Goal: Information Seeking & Learning: Learn about a topic

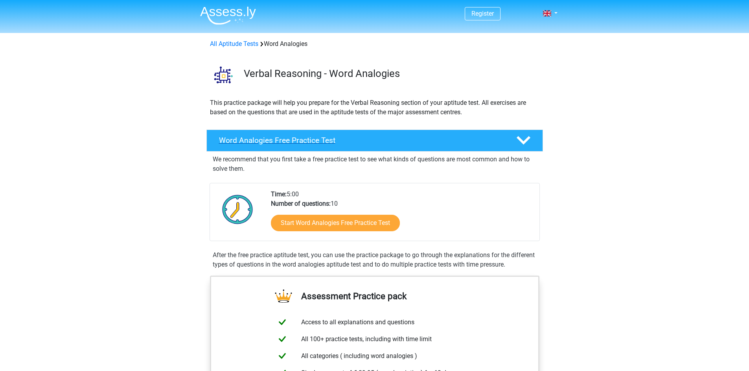
click at [453, 141] on h4 "Word Analogies Free Practice Test" at bounding box center [361, 140] width 285 height 9
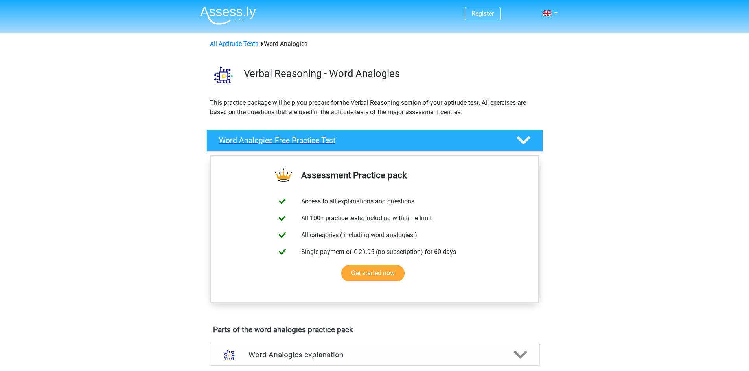
click at [526, 141] on polygon at bounding box center [524, 140] width 14 height 9
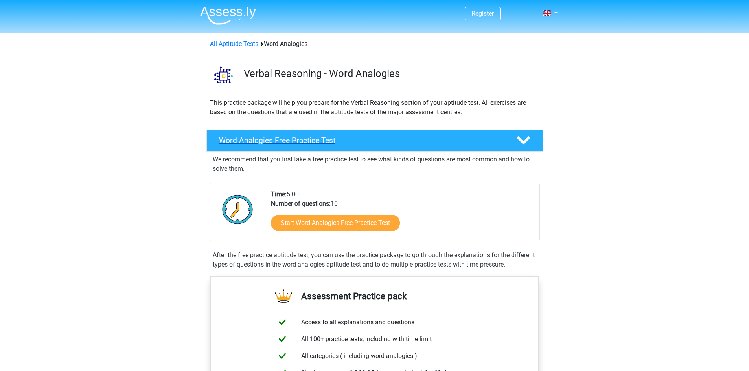
click at [526, 140] on polygon at bounding box center [524, 140] width 14 height 9
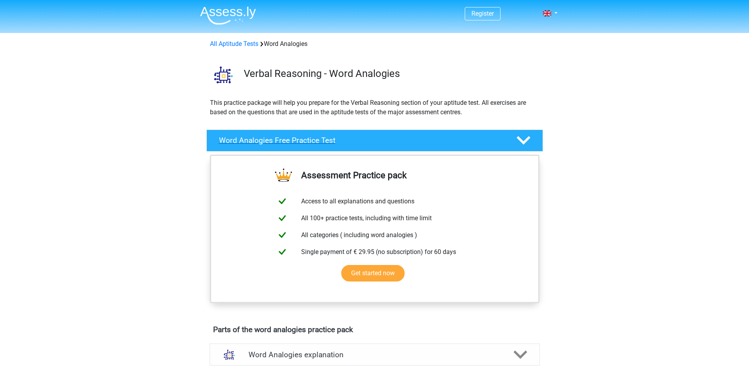
click at [526, 140] on polygon at bounding box center [524, 140] width 14 height 9
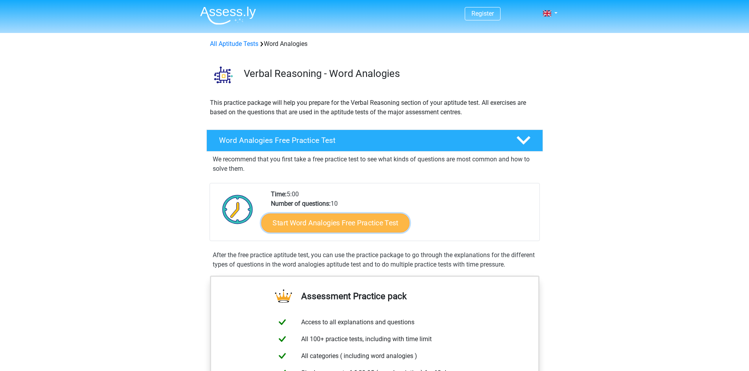
click at [331, 226] on link "Start Word Analogies Free Practice Test" at bounding box center [335, 222] width 148 height 19
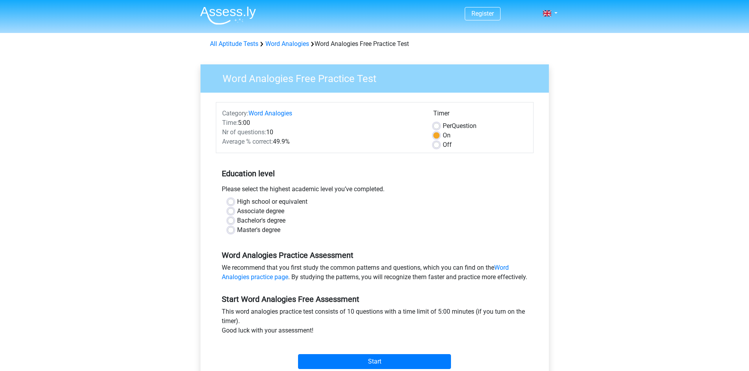
click at [235, 230] on div "Master's degree" at bounding box center [375, 230] width 294 height 9
click at [237, 229] on label "Master's degree" at bounding box center [258, 230] width 43 height 9
click at [232, 229] on input "Master's degree" at bounding box center [231, 230] width 6 height 8
radio input "true"
click at [443, 127] on label "Per Question" at bounding box center [460, 125] width 34 height 9
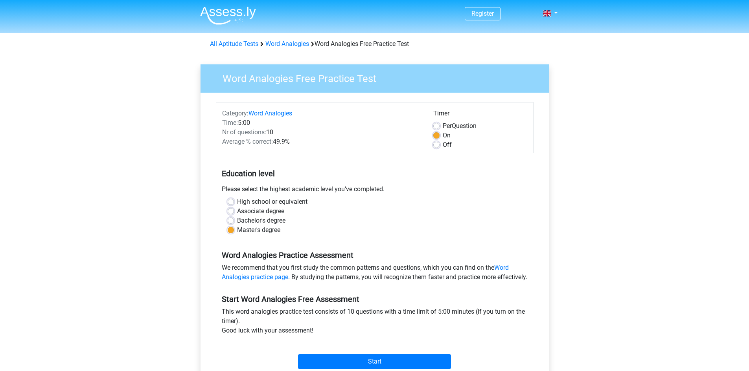
click at [437, 127] on input "Per Question" at bounding box center [436, 125] width 6 height 8
radio input "true"
click at [443, 135] on label "On" at bounding box center [447, 135] width 8 height 9
click at [437, 135] on input "On" at bounding box center [436, 135] width 6 height 8
radio input "true"
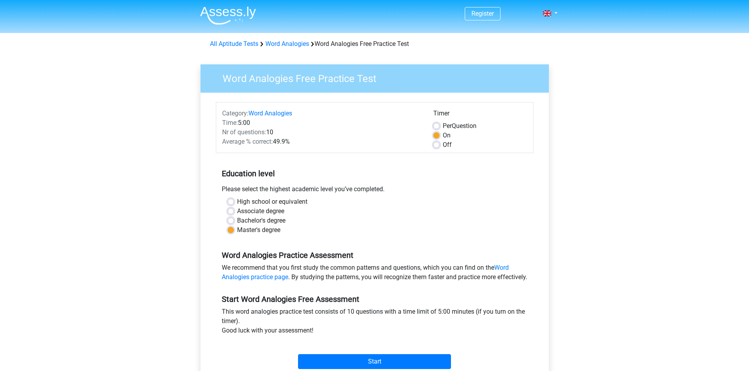
click at [443, 129] on label "Per Question" at bounding box center [460, 125] width 34 height 9
click at [436, 129] on input "Per Question" at bounding box center [436, 125] width 6 height 8
radio input "true"
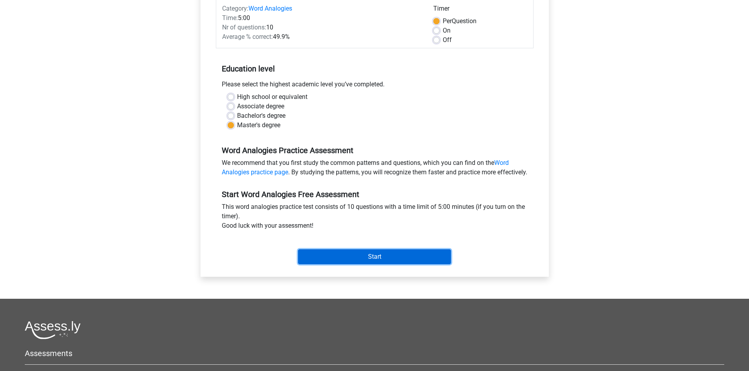
click at [325, 265] on input "Start" at bounding box center [374, 257] width 153 height 15
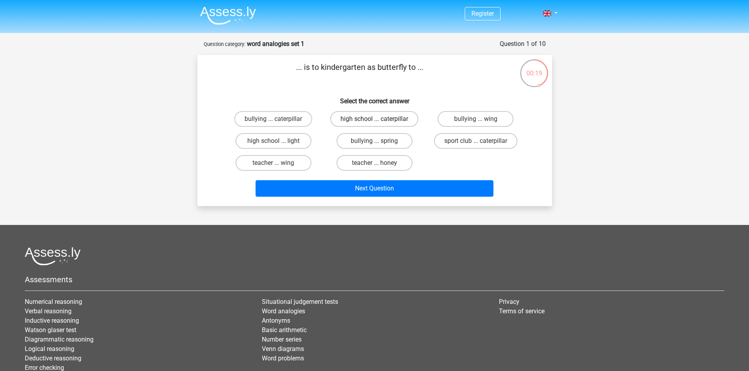
click at [384, 124] on label "high school ... caterpillar" at bounding box center [374, 119] width 88 height 16
click at [379, 124] on input "high school ... caterpillar" at bounding box center [376, 121] width 5 height 5
radio input "true"
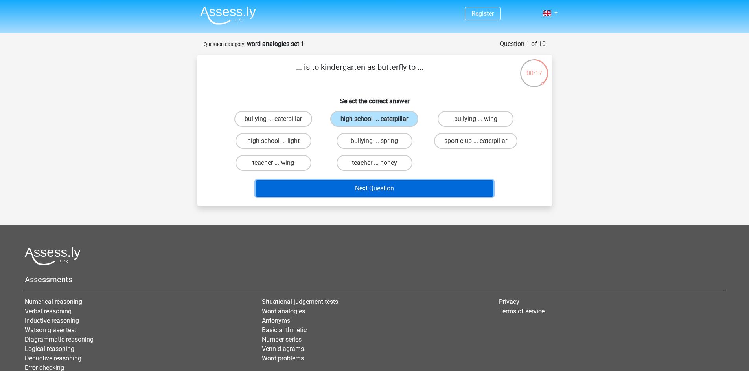
click at [443, 190] on button "Next Question" at bounding box center [374, 188] width 238 height 17
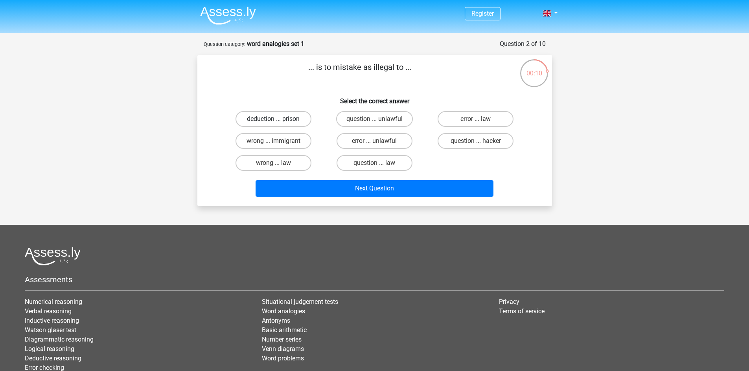
click at [290, 121] on label "deduction ... prison" at bounding box center [273, 119] width 76 height 16
click at [278, 121] on input "deduction ... prison" at bounding box center [275, 121] width 5 height 5
radio input "true"
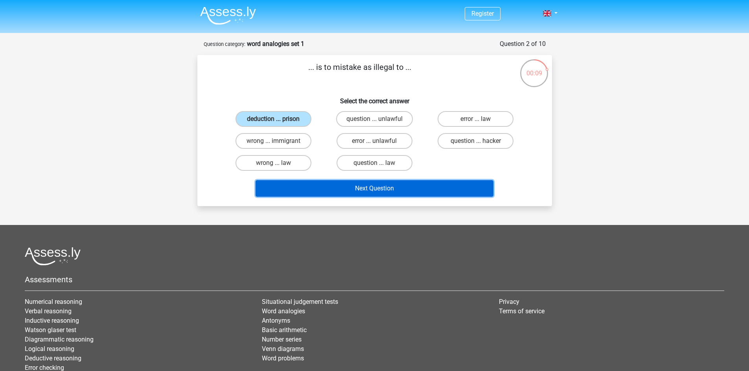
click at [415, 190] on button "Next Question" at bounding box center [374, 188] width 238 height 17
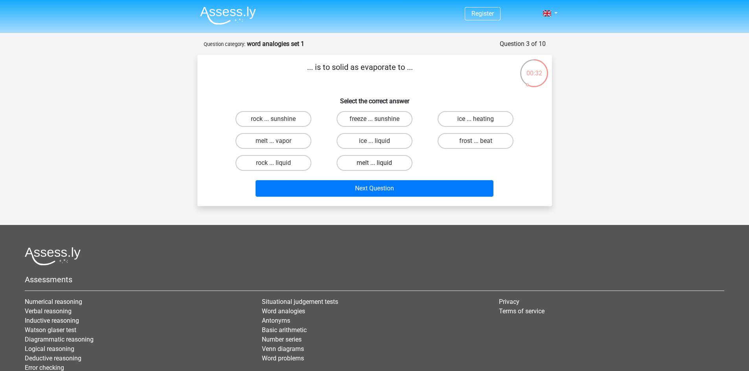
click at [371, 160] on label "melt ... liquid" at bounding box center [374, 163] width 76 height 16
click at [374, 163] on input "melt ... liquid" at bounding box center [376, 165] width 5 height 5
radio input "true"
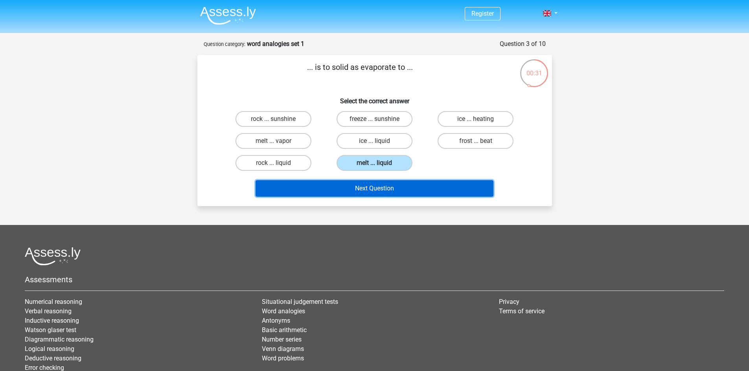
click at [419, 195] on button "Next Question" at bounding box center [374, 188] width 238 height 17
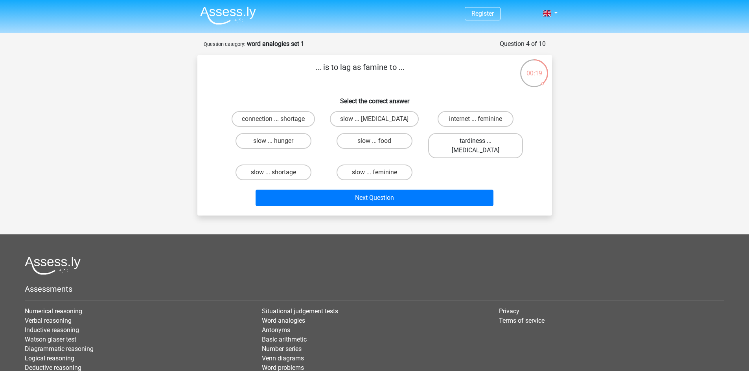
click at [482, 141] on label "tardiness ... malnutrition" at bounding box center [475, 145] width 95 height 25
click at [481, 141] on input "tardiness ... malnutrition" at bounding box center [478, 143] width 5 height 5
radio input "true"
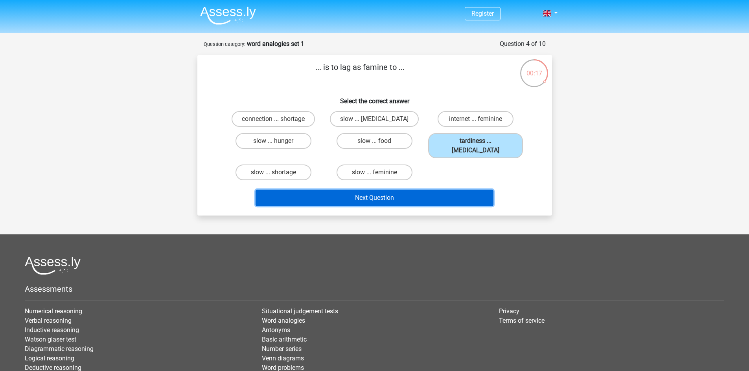
click at [461, 190] on button "Next Question" at bounding box center [374, 198] width 238 height 17
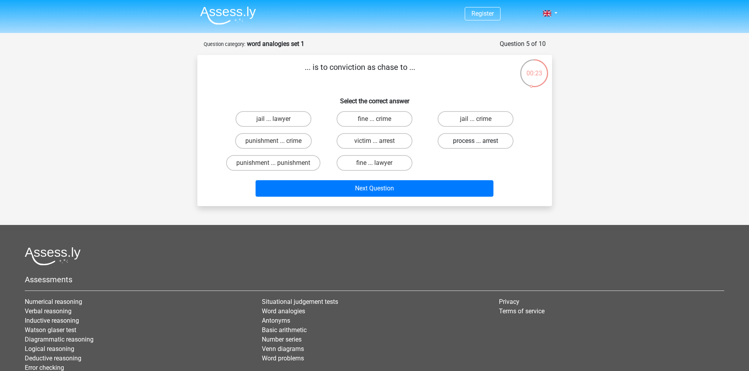
click at [496, 141] on label "process ... arrest" at bounding box center [475, 141] width 76 height 16
click at [481, 141] on input "process ... arrest" at bounding box center [478, 143] width 5 height 5
radio input "true"
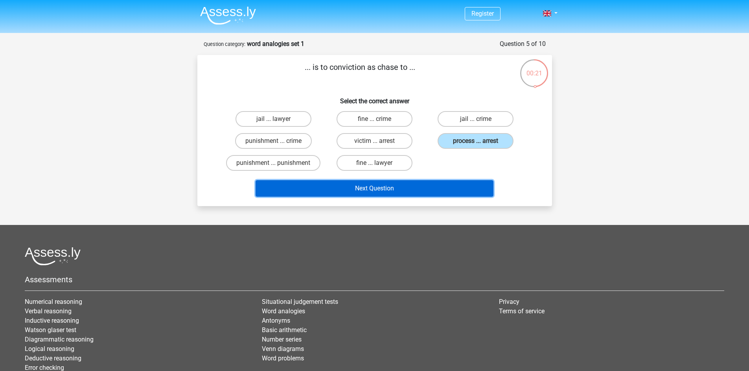
click at [414, 188] on button "Next Question" at bounding box center [374, 188] width 238 height 17
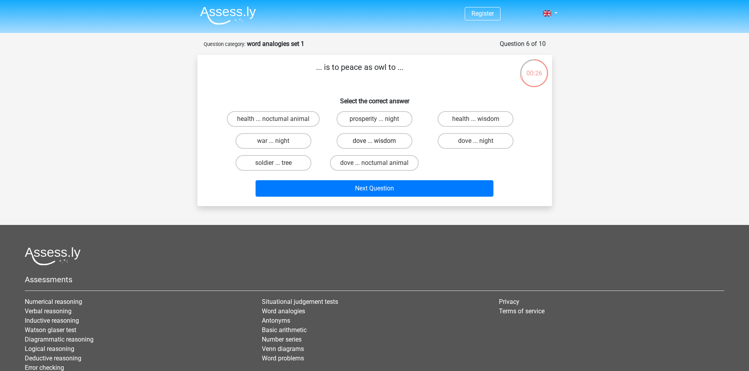
click at [395, 140] on label "dove ... wisdom" at bounding box center [374, 141] width 76 height 16
click at [379, 141] on input "dove ... wisdom" at bounding box center [376, 143] width 5 height 5
radio input "true"
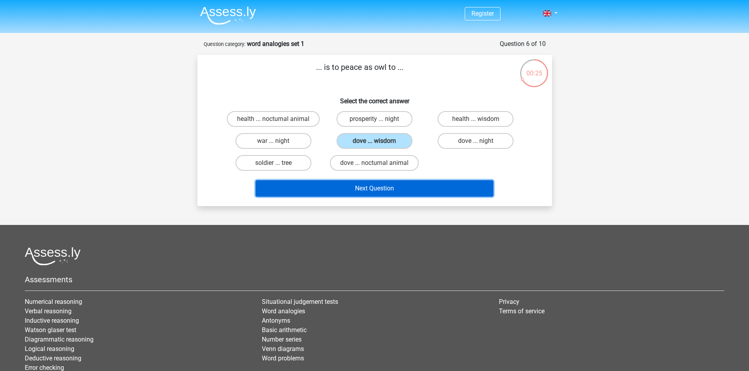
click at [409, 193] on button "Next Question" at bounding box center [374, 188] width 238 height 17
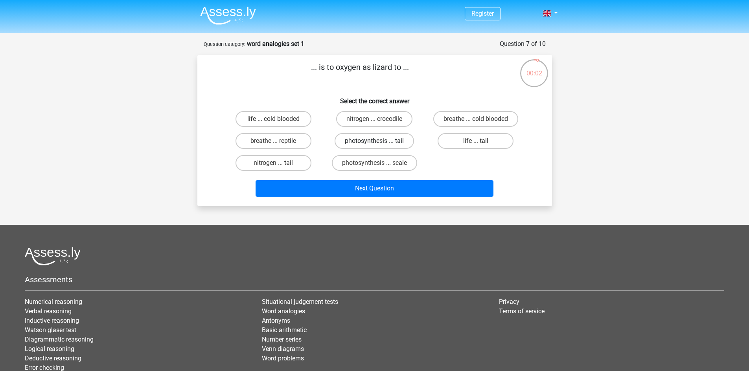
click at [364, 145] on label "photosynthesis ... tail" at bounding box center [374, 141] width 79 height 16
click at [374, 145] on input "photosynthesis ... tail" at bounding box center [376, 143] width 5 height 5
radio input "true"
click at [399, 165] on label "chubby ... delicious" at bounding box center [374, 163] width 76 height 16
click at [379, 165] on input "chubby ... delicious" at bounding box center [376, 165] width 5 height 5
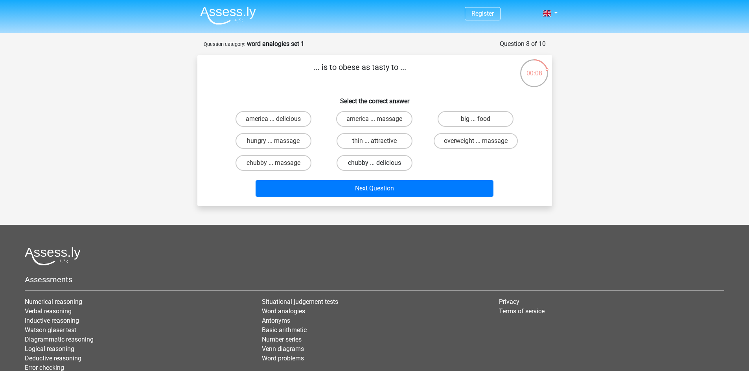
radio input "true"
click at [400, 159] on label "fat ... drunk" at bounding box center [374, 163] width 76 height 16
click at [379, 163] on input "fat ... drunk" at bounding box center [376, 165] width 5 height 5
radio input "true"
click at [421, 198] on div "Next Question" at bounding box center [374, 190] width 303 height 20
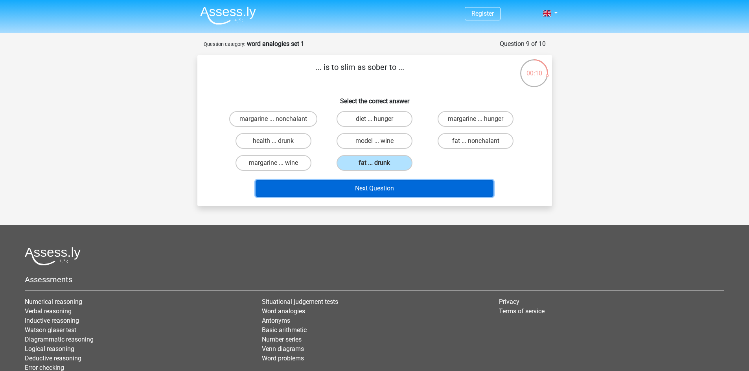
click at [449, 190] on button "Next Question" at bounding box center [374, 188] width 238 height 17
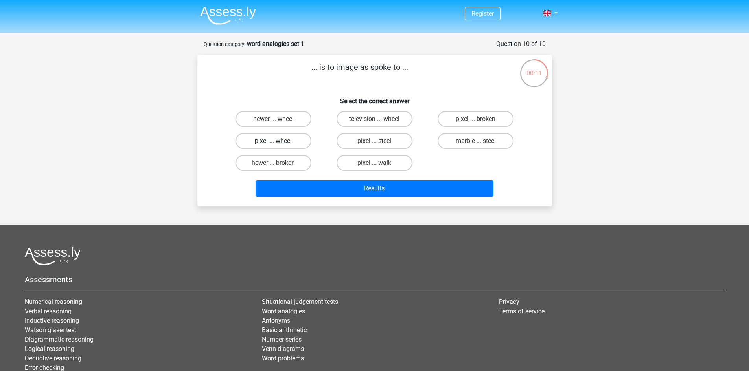
click at [268, 142] on label "pixel ... wheel" at bounding box center [273, 141] width 76 height 16
click at [273, 142] on input "pixel ... wheel" at bounding box center [275, 143] width 5 height 5
radio input "true"
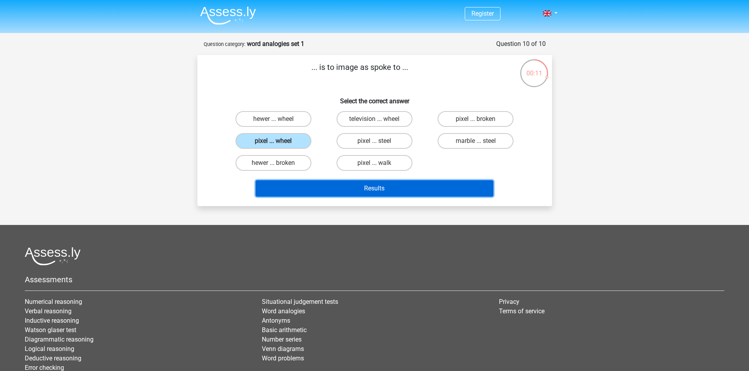
click at [349, 189] on button "Results" at bounding box center [374, 188] width 238 height 17
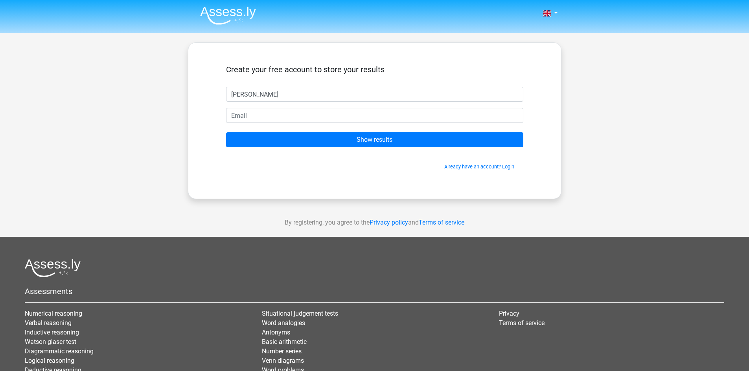
type input "[PERSON_NAME]"
type input "[EMAIL_ADDRESS][DOMAIN_NAME]"
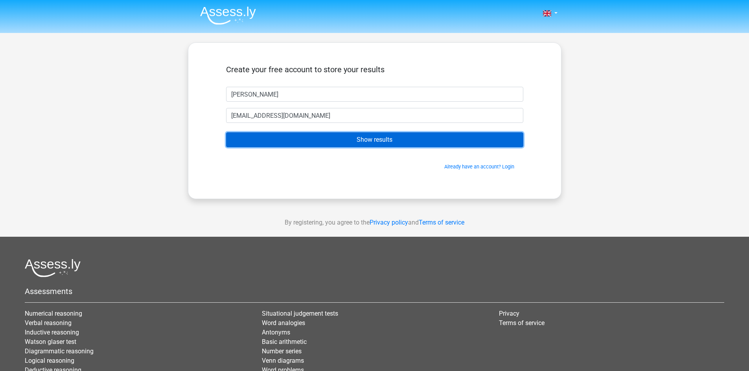
click at [361, 141] on input "Show results" at bounding box center [374, 139] width 297 height 15
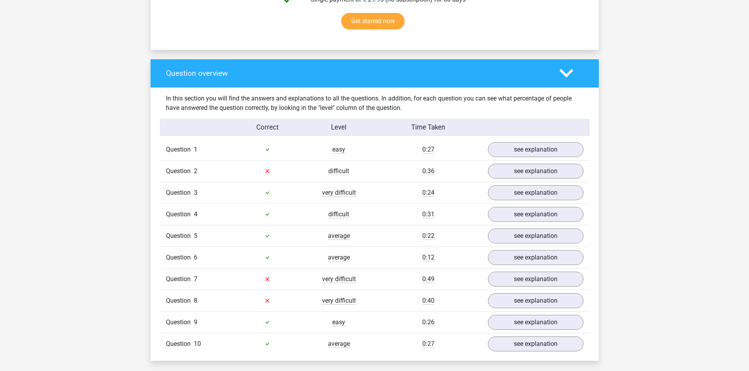
scroll to position [577, 0]
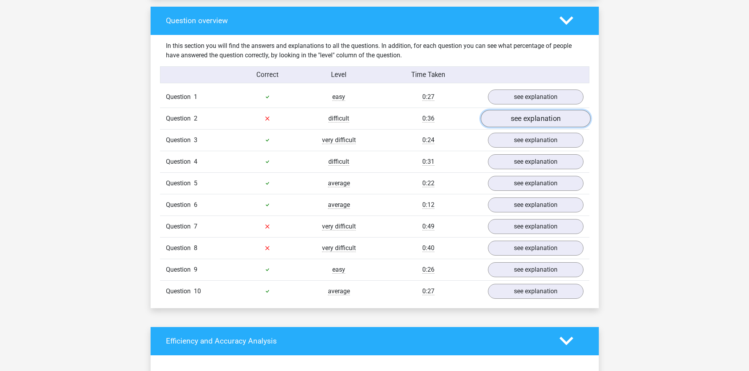
click at [529, 122] on link "see explanation" at bounding box center [535, 118] width 110 height 17
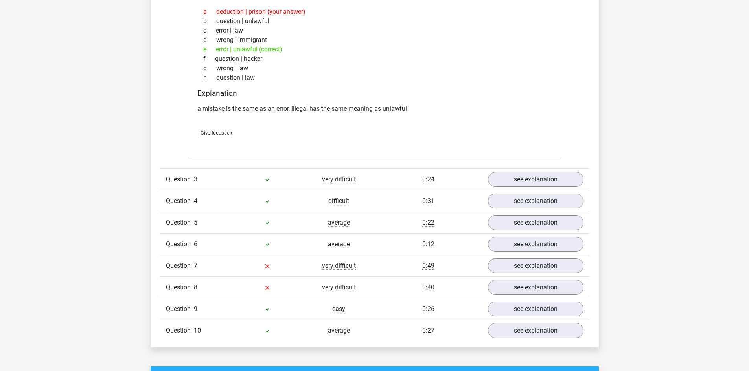
scroll to position [838, 0]
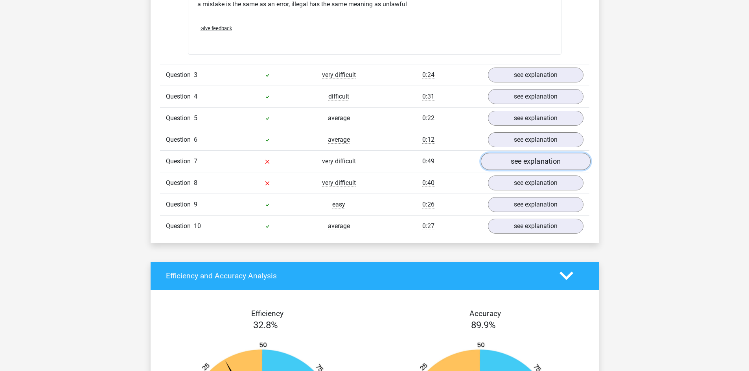
click at [575, 167] on link "see explanation" at bounding box center [535, 161] width 110 height 17
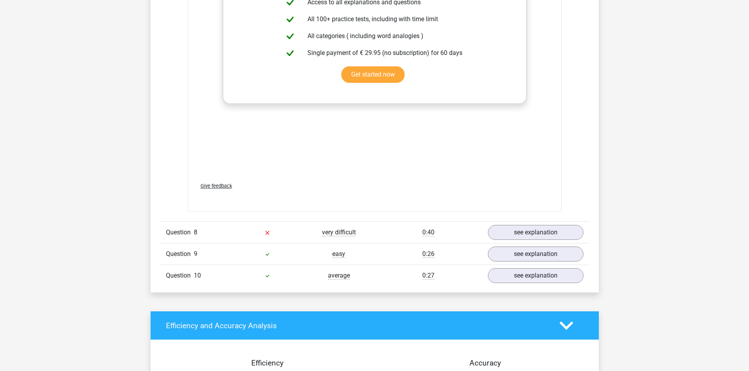
scroll to position [1048, 0]
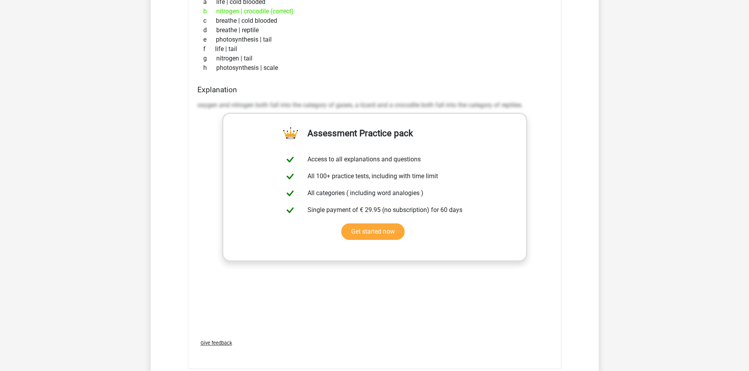
click at [210, 107] on p "oxygen and nitrogen both fall into the category of gases, a lizard and a crocod…" at bounding box center [374, 105] width 355 height 9
drag, startPoint x: 199, startPoint y: 104, endPoint x: 197, endPoint y: 109, distance: 5.3
click at [323, 108] on p "oxygen and nitrogen both fall into the category of gases, a lizard and a crocod…" at bounding box center [374, 105] width 355 height 9
click at [196, 104] on div "Explanation oxygen and nitrogen both fall into the category of gases, a lizard …" at bounding box center [374, 209] width 361 height 248
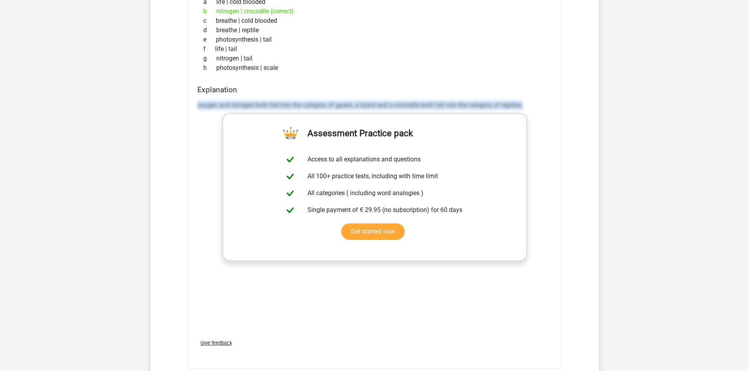
drag, startPoint x: 197, startPoint y: 104, endPoint x: 530, endPoint y: 105, distance: 332.9
click at [530, 105] on p "oxygen and nitrogen both fall into the category of gases, a lizard and a crocod…" at bounding box center [374, 105] width 355 height 9
copy p "oxygen and nitrogen both fall into the category of gases, a lizard and a crocod…"
click at [656, 151] on div "Go premium Frank frankpietersen123@gmail.com" at bounding box center [374, 108] width 749 height 2313
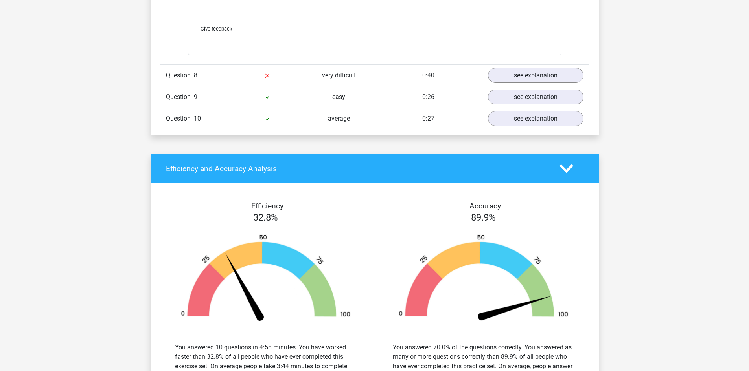
scroll to position [1206, 0]
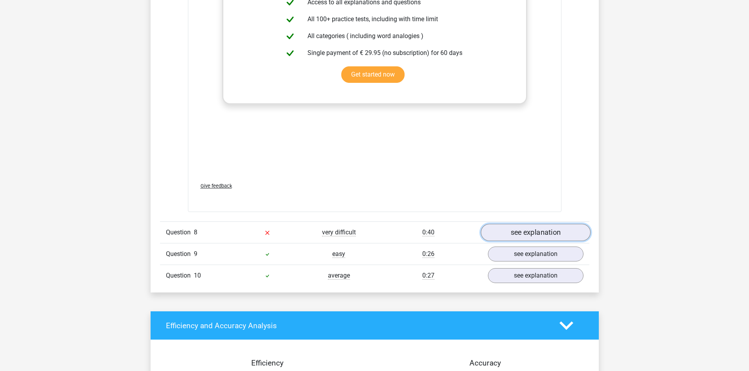
click at [515, 235] on link "see explanation" at bounding box center [535, 232] width 110 height 17
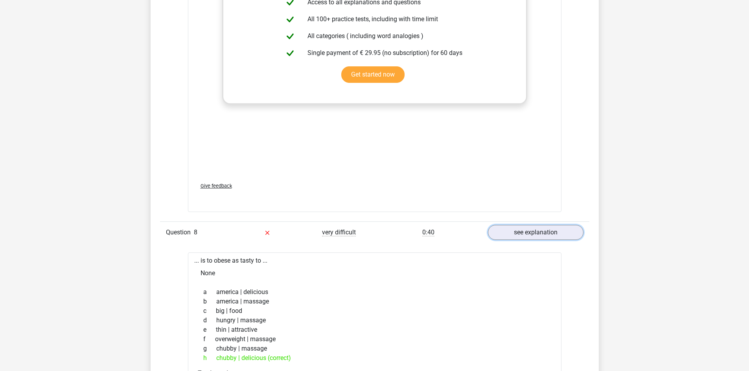
scroll to position [1363, 0]
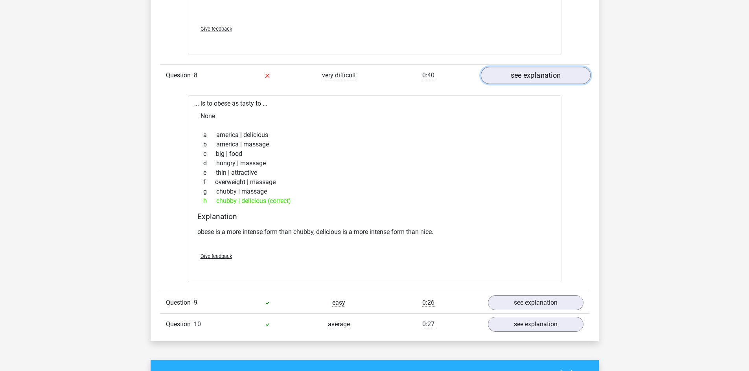
click at [532, 72] on link "see explanation" at bounding box center [535, 75] width 110 height 17
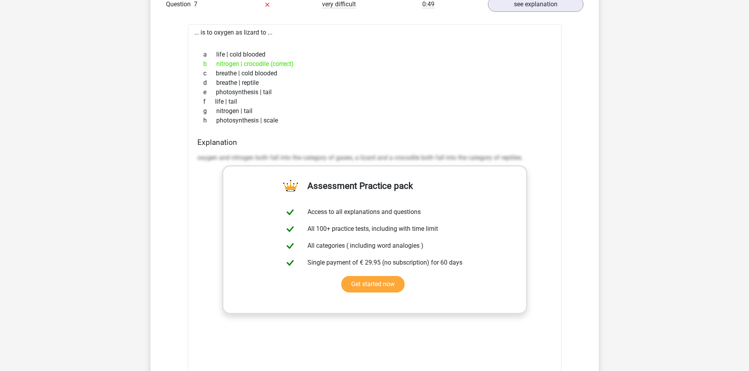
scroll to position [891, 0]
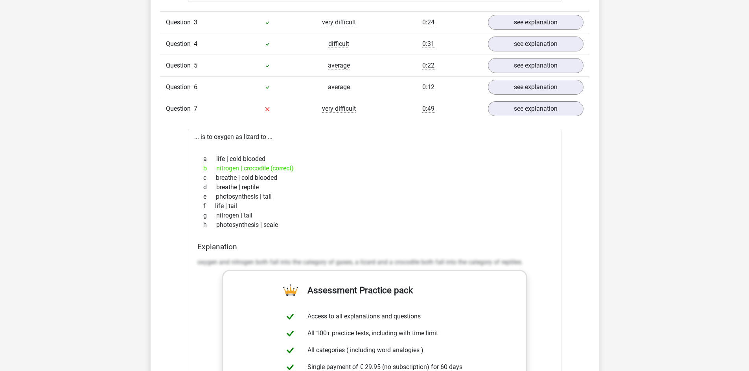
click at [265, 110] on icon at bounding box center [267, 109] width 6 height 6
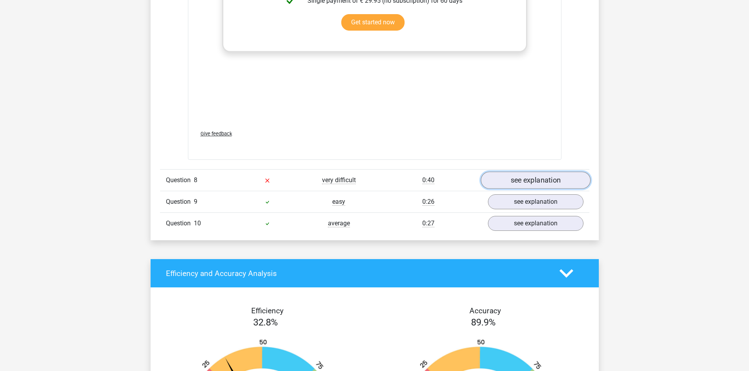
click at [520, 174] on link "see explanation" at bounding box center [535, 180] width 110 height 17
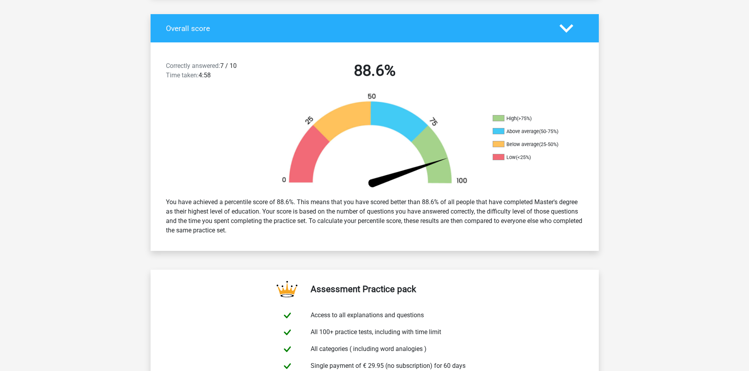
scroll to position [0, 0]
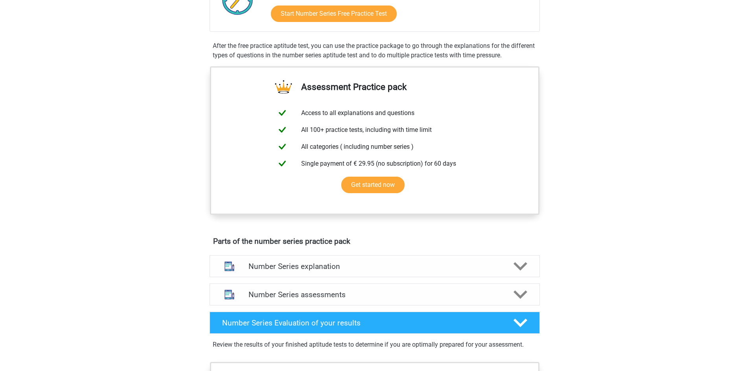
scroll to position [52, 0]
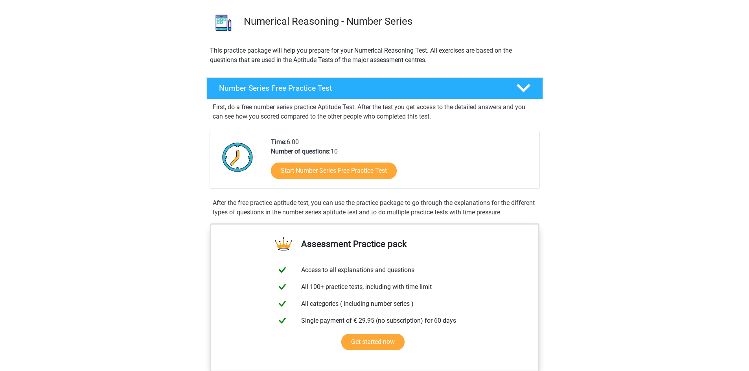
click at [323, 180] on div "Start Number Series Free Practice Test" at bounding box center [402, 172] width 262 height 32
click at [335, 174] on link "Start Number Series Free Practice Test" at bounding box center [333, 170] width 145 height 19
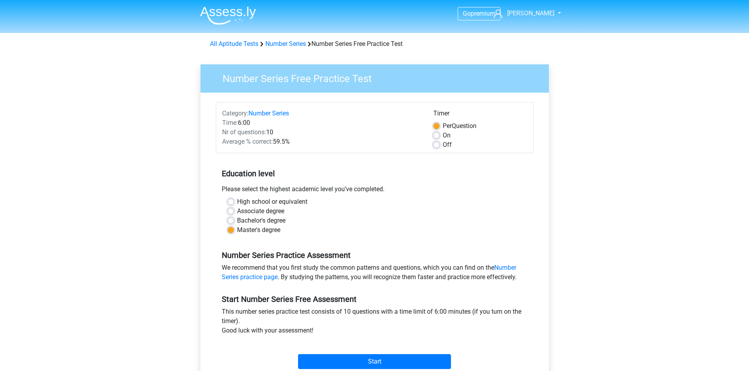
scroll to position [105, 0]
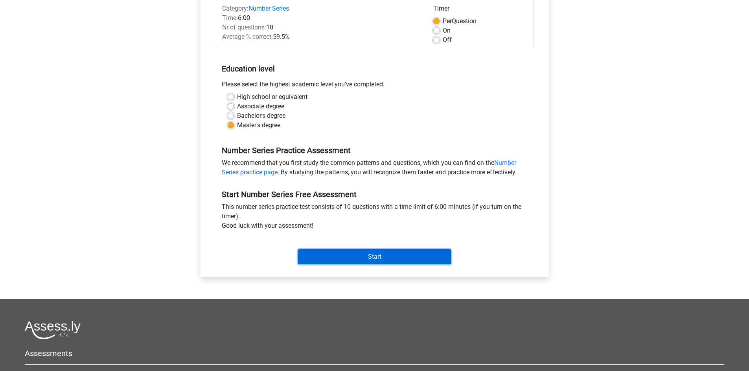
click at [334, 254] on input "Start" at bounding box center [374, 257] width 153 height 15
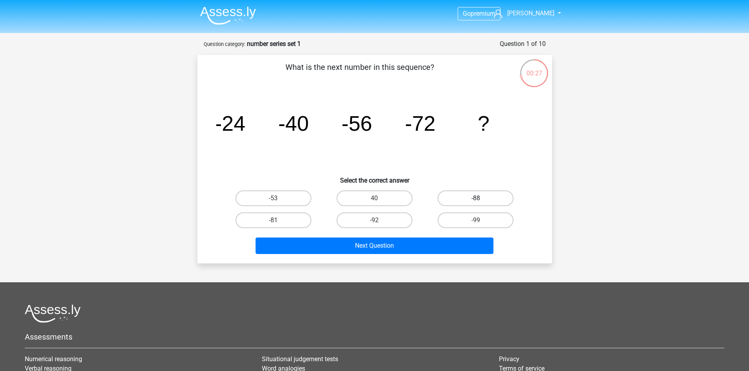
click at [499, 196] on label "-88" at bounding box center [475, 199] width 76 height 16
click at [481, 199] on input "-88" at bounding box center [478, 201] width 5 height 5
radio input "true"
click at [420, 261] on div "What is the next number in this sequence? image/svg+xml -24 -40 -56 -72 ? Selec…" at bounding box center [374, 159] width 355 height 209
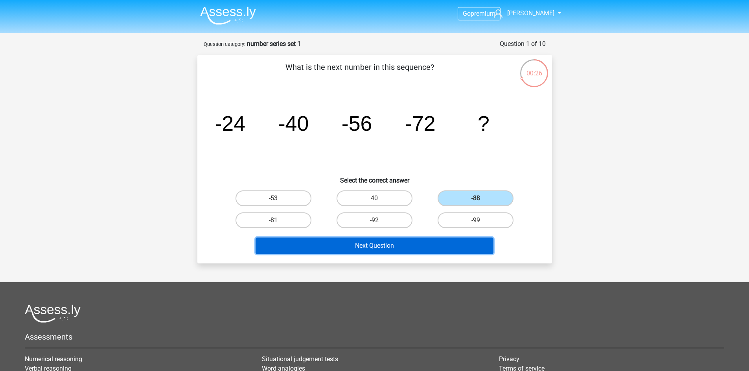
click at [404, 252] on button "Next Question" at bounding box center [374, 246] width 238 height 17
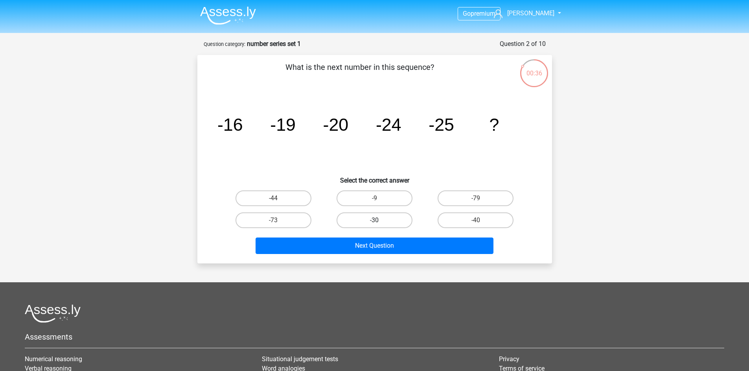
click at [354, 224] on label "-30" at bounding box center [374, 221] width 76 height 16
click at [374, 224] on input "-30" at bounding box center [376, 223] width 5 height 5
radio input "true"
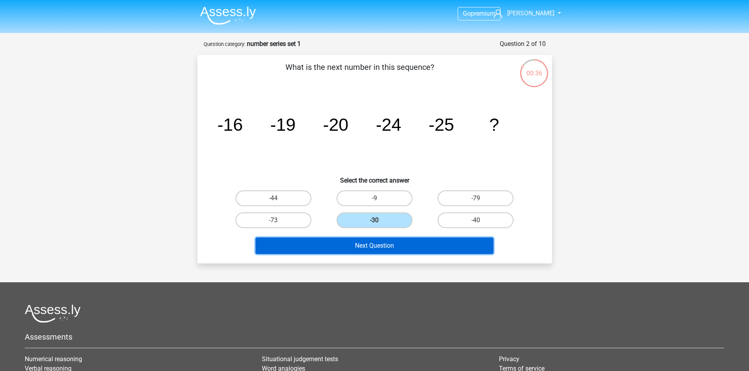
click at [358, 253] on button "Next Question" at bounding box center [374, 246] width 238 height 17
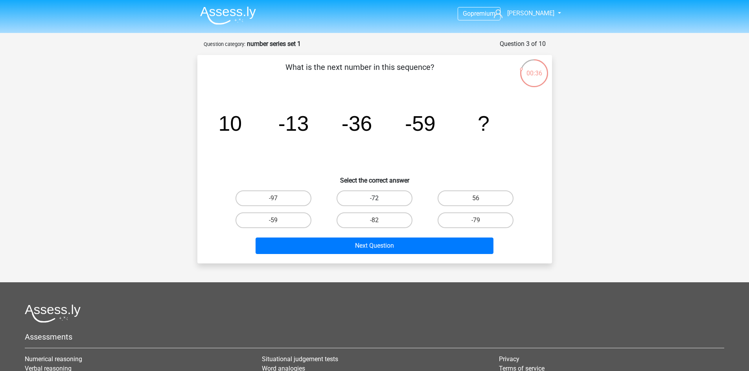
click at [388, 206] on label "-72" at bounding box center [374, 199] width 76 height 16
click at [379, 204] on input "-72" at bounding box center [376, 201] width 5 height 5
radio input "true"
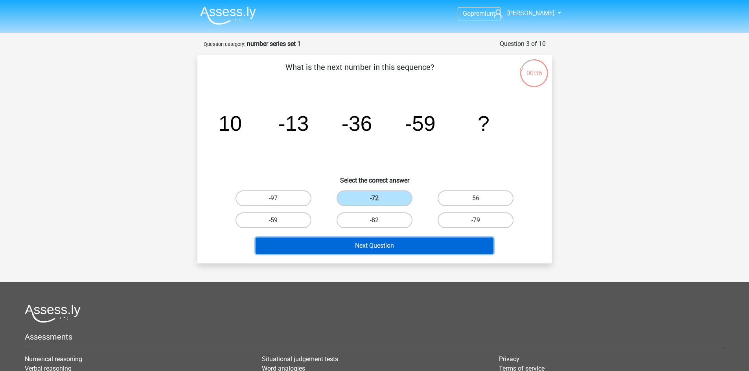
click at [393, 241] on button "Next Question" at bounding box center [374, 246] width 238 height 17
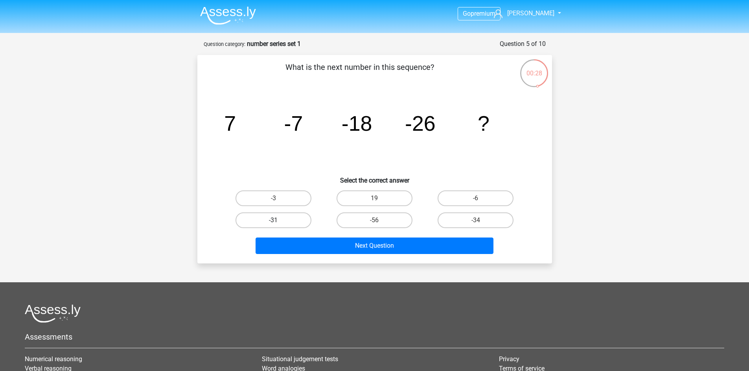
click at [296, 215] on label "-31" at bounding box center [273, 221] width 76 height 16
click at [278, 221] on input "-31" at bounding box center [275, 223] width 5 height 5
radio input "true"
click at [343, 258] on div "What is the next number in this sequence? image/svg+xml 7 -7 -18 -26 ? Select t…" at bounding box center [374, 159] width 355 height 209
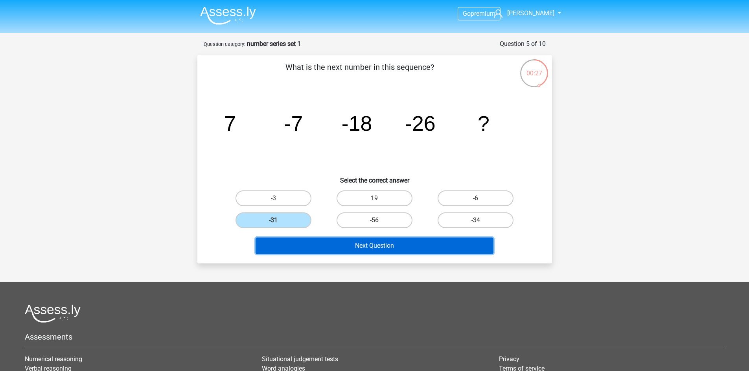
click at [338, 249] on button "Next Question" at bounding box center [374, 246] width 238 height 17
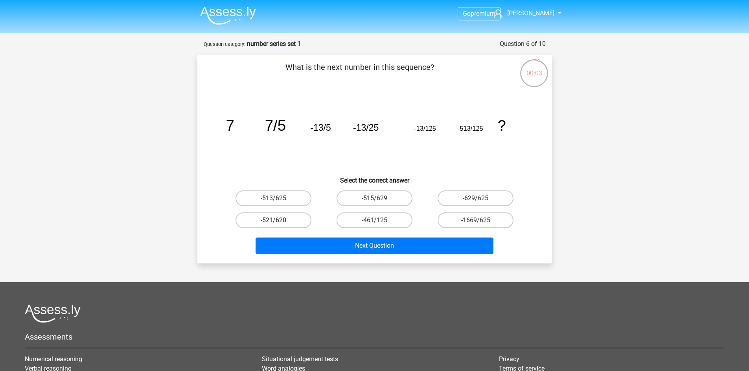
click at [287, 220] on label "-521/620" at bounding box center [273, 221] width 76 height 16
click at [278, 221] on input "-521/620" at bounding box center [275, 223] width 5 height 5
radio input "true"
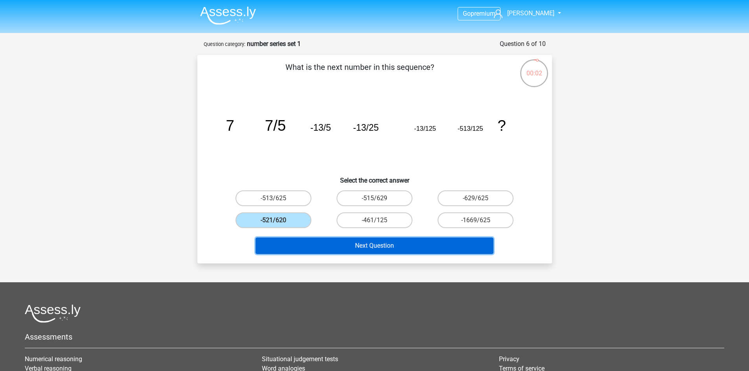
click at [313, 243] on button "Next Question" at bounding box center [374, 246] width 238 height 17
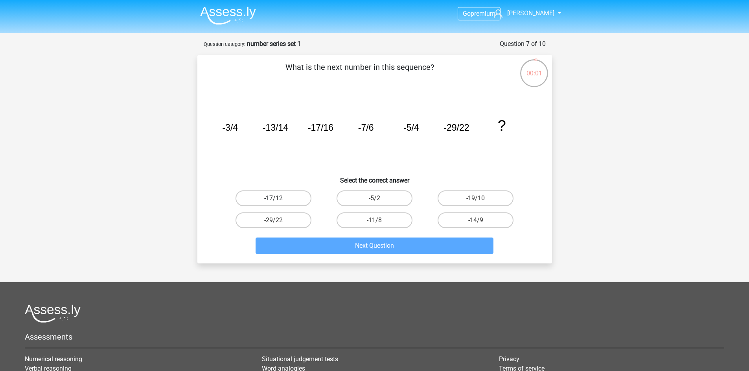
click at [290, 200] on label "-17/12" at bounding box center [273, 199] width 76 height 16
click at [278, 200] on input "-17/12" at bounding box center [275, 201] width 5 height 5
radio input "true"
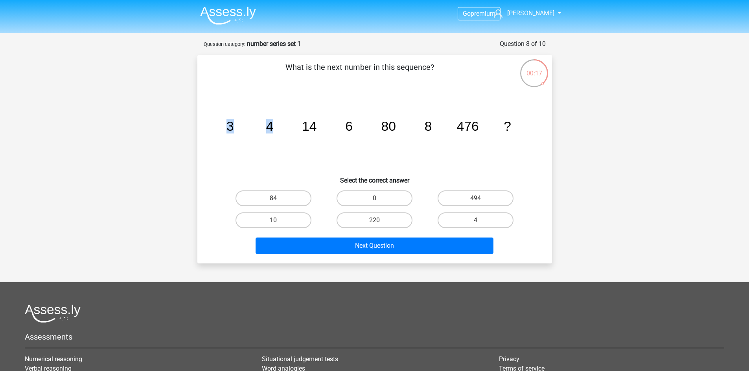
drag, startPoint x: 229, startPoint y: 128, endPoint x: 288, endPoint y: 125, distance: 59.4
click at [288, 125] on icon "image/svg+xml 3 4 14 6 80 8 476 ?" at bounding box center [374, 130] width 317 height 79
click at [314, 155] on icon "image/svg+xml 3 4 14 6 80 8 476 ?" at bounding box center [374, 130] width 317 height 79
click at [377, 221] on input "220" at bounding box center [376, 223] width 5 height 5
radio input "true"
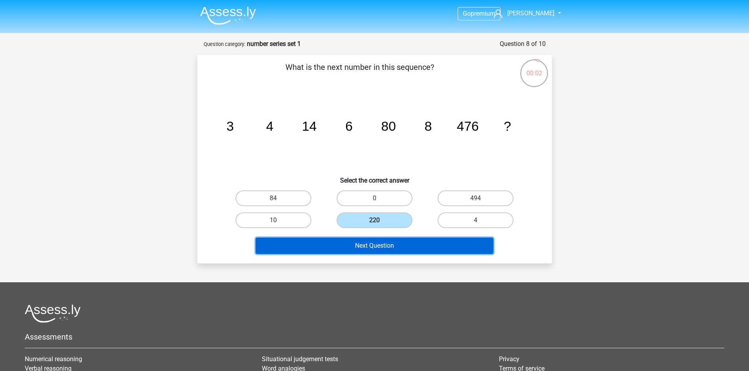
click at [390, 240] on button "Next Question" at bounding box center [374, 246] width 238 height 17
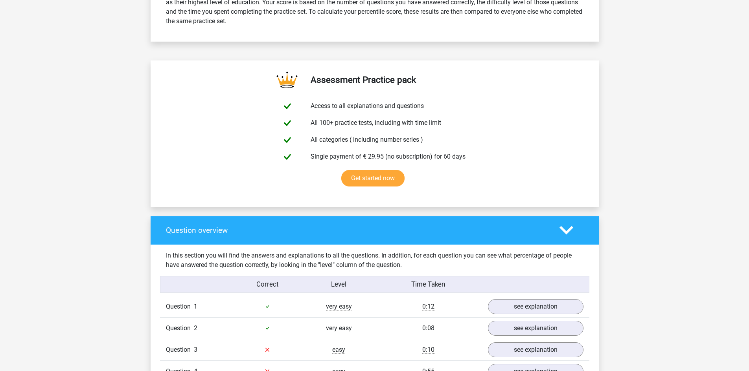
scroll to position [524, 0]
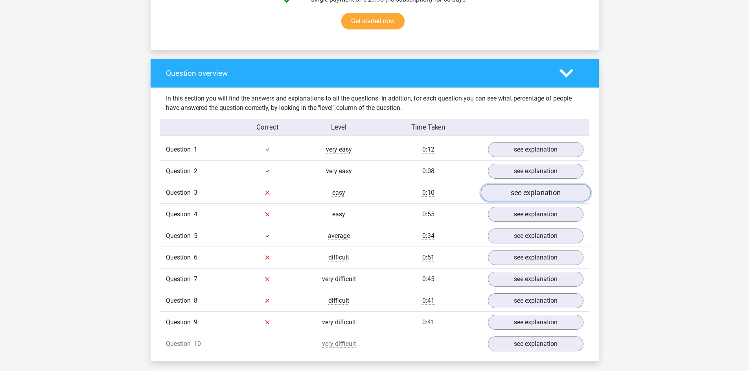
click at [507, 191] on link "see explanation" at bounding box center [535, 192] width 110 height 17
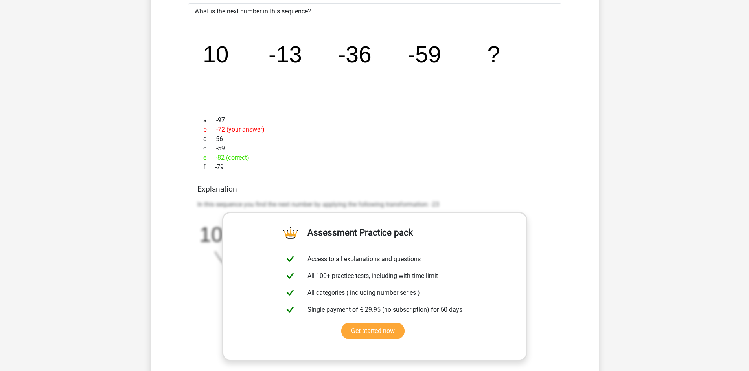
scroll to position [786, 0]
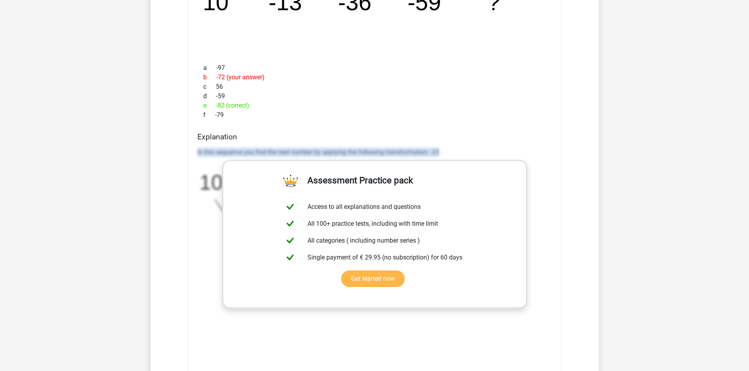
drag, startPoint x: 193, startPoint y: 152, endPoint x: 479, endPoint y: 166, distance: 286.9
click at [456, 154] on div "What is the next number in this sequence? image/svg+xml 10 -13 -36 -59 ? a -97 …" at bounding box center [374, 184] width 373 height 466
copy p "In this sequence you find the next number by applying the following transformat…"
click at [57, 149] on div "Go premium Frank frankpietersen123@gmail.com" at bounding box center [374, 306] width 749 height 2185
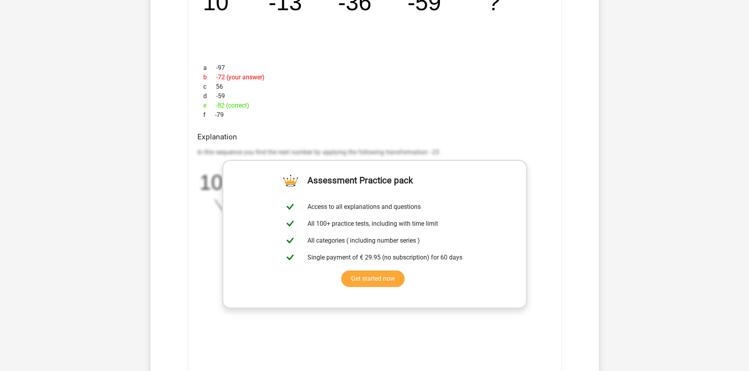
click at [110, 140] on div "Go premium Frank frankpietersen123@gmail.com" at bounding box center [374, 306] width 749 height 2185
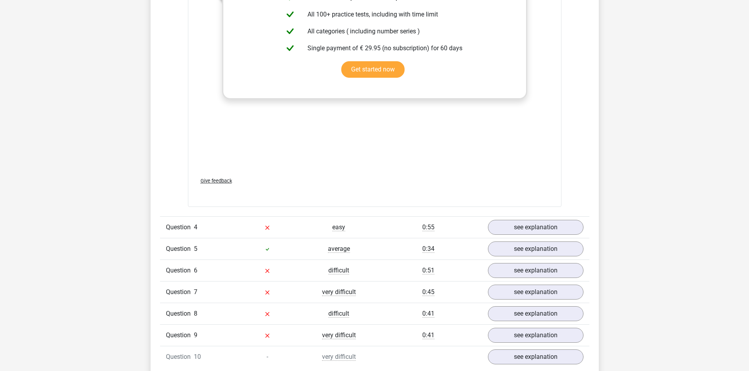
scroll to position [1048, 0]
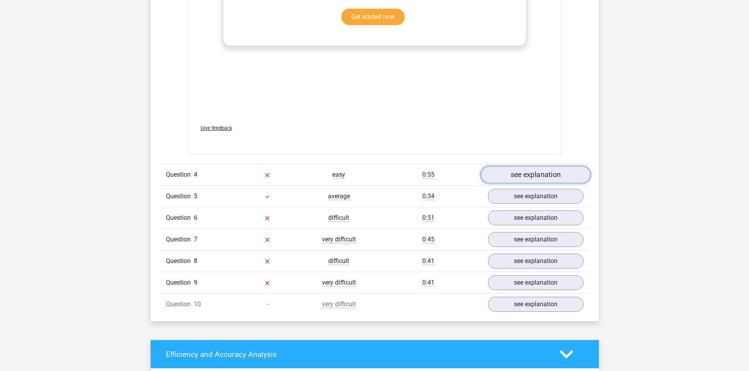
click at [525, 167] on link "see explanation" at bounding box center [535, 175] width 110 height 17
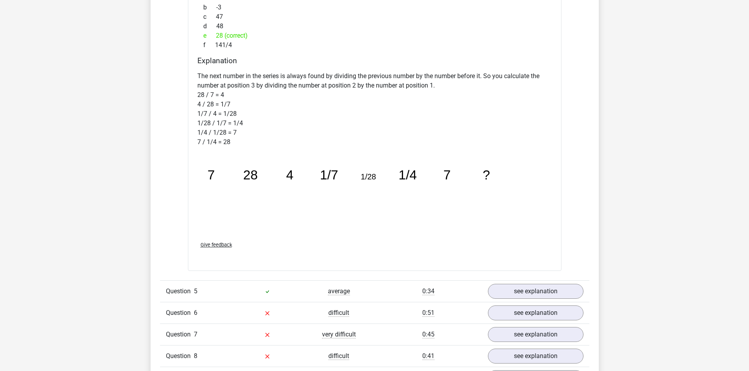
scroll to position [1415, 0]
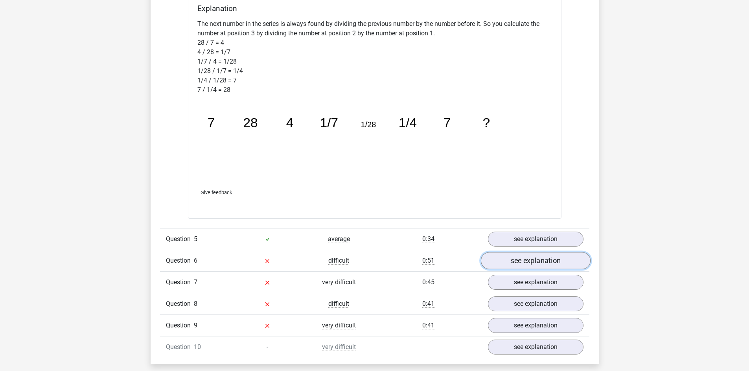
click at [556, 261] on link "see explanation" at bounding box center [535, 260] width 110 height 17
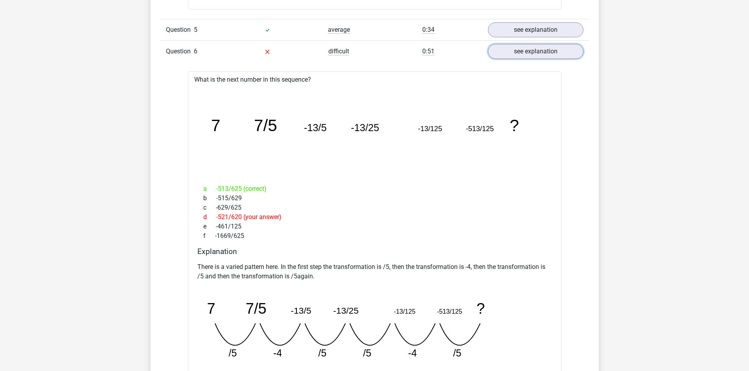
scroll to position [1677, 0]
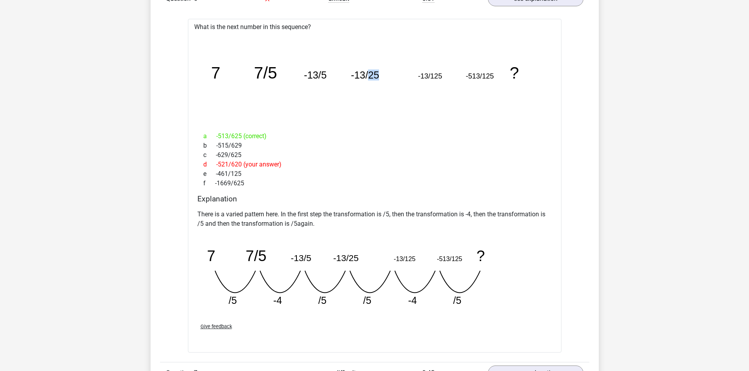
drag, startPoint x: 368, startPoint y: 74, endPoint x: 379, endPoint y: 74, distance: 11.0
click at [379, 74] on icon "image/svg+xml 7 7/5 -13/5 -13/25 -13/125 -513/125 ?" at bounding box center [374, 78] width 348 height 87
drag, startPoint x: 434, startPoint y: 74, endPoint x: 445, endPoint y: 78, distance: 12.1
click at [441, 75] on tspan "-13/125" at bounding box center [430, 76] width 24 height 8
click at [442, 111] on icon "image/svg+xml 7 7/5 -13/5 -13/25 -13/125 -513/125 ?" at bounding box center [374, 78] width 348 height 87
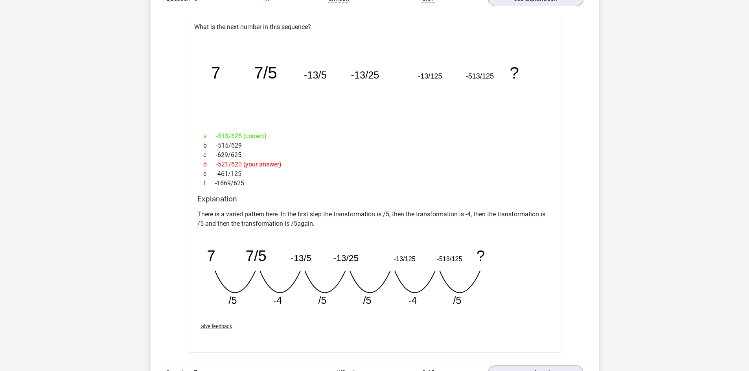
click at [396, 108] on icon "image/svg+xml 7 7/5 -13/5 -13/25 -13/125 -513/125 ?" at bounding box center [374, 78] width 348 height 87
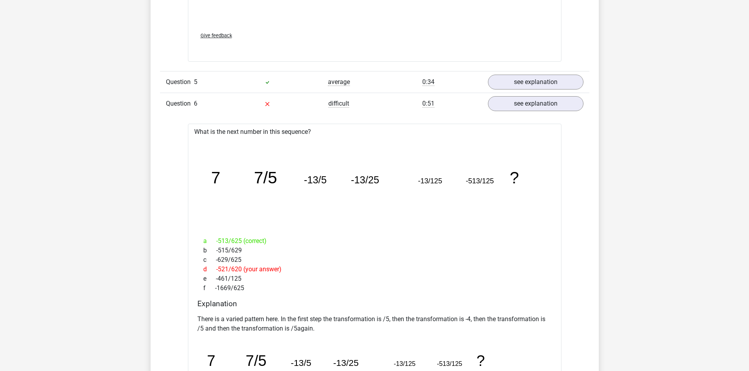
scroll to position [1782, 0]
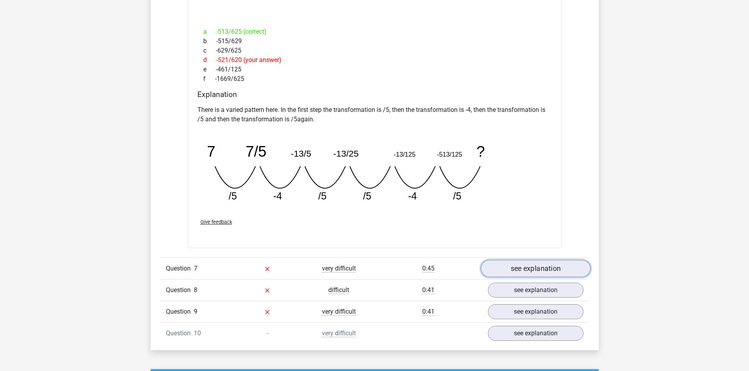
drag, startPoint x: 503, startPoint y: 267, endPoint x: 496, endPoint y: 267, distance: 6.7
click at [503, 267] on link "see explanation" at bounding box center [535, 268] width 110 height 17
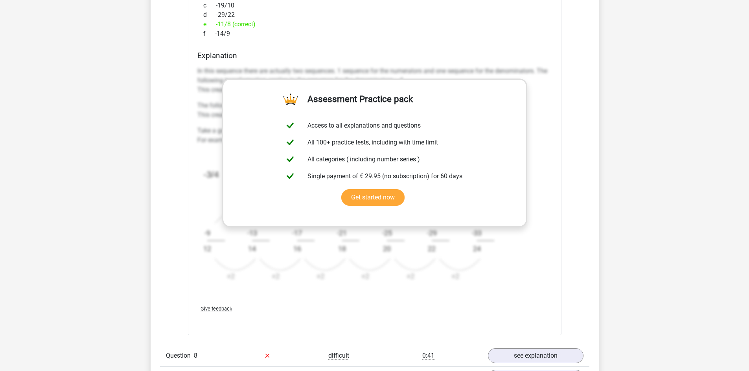
scroll to position [2463, 0]
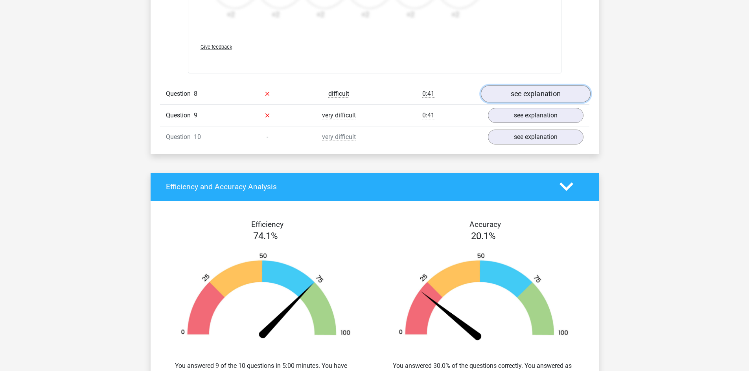
click at [522, 92] on link "see explanation" at bounding box center [535, 93] width 110 height 17
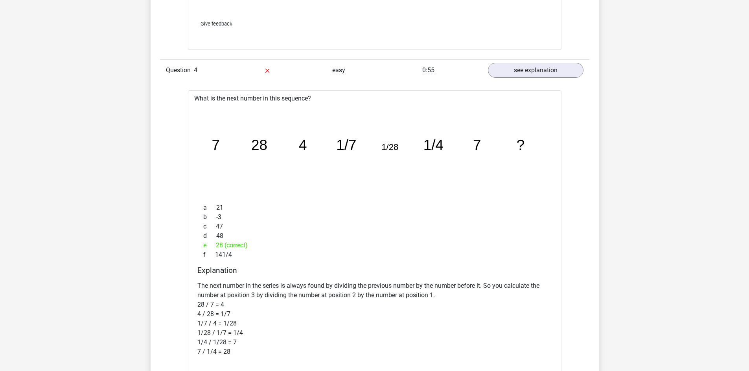
scroll to position [1101, 0]
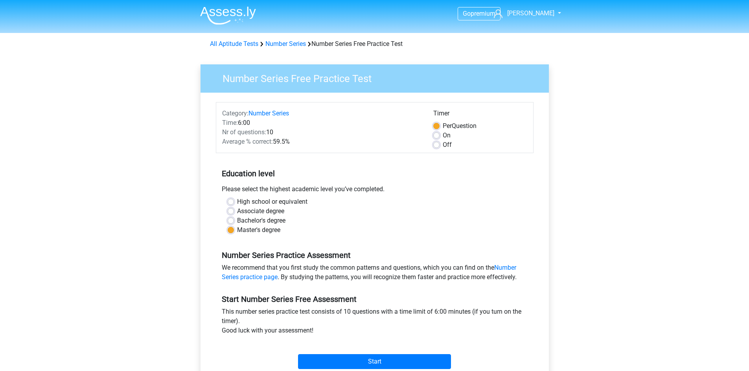
scroll to position [105, 0]
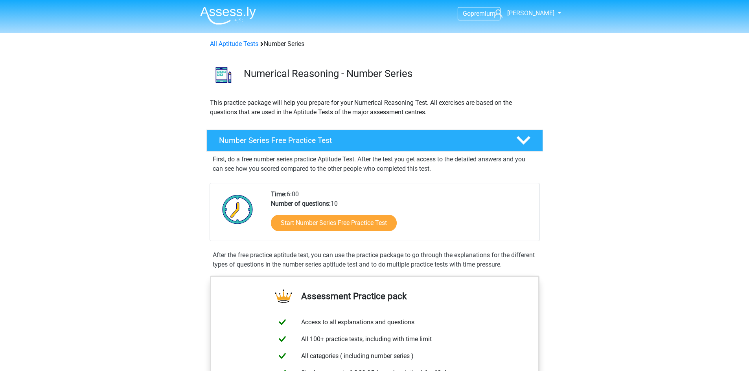
scroll to position [52, 0]
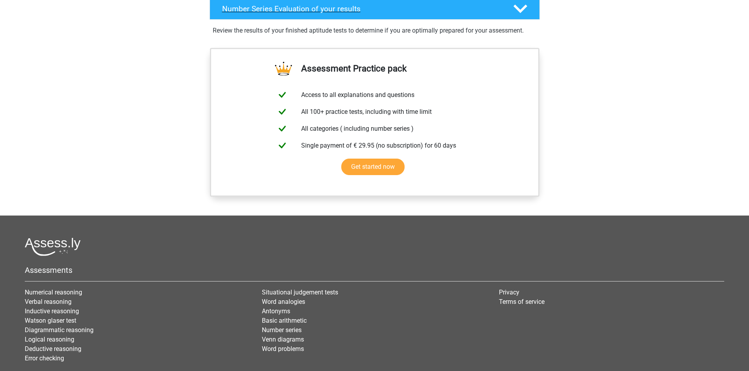
scroll to position [262, 0]
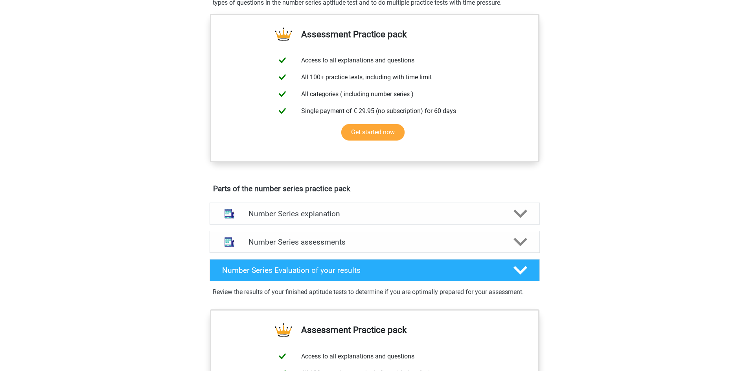
click at [397, 216] on h4 "Number Series explanation" at bounding box center [374, 214] width 252 height 9
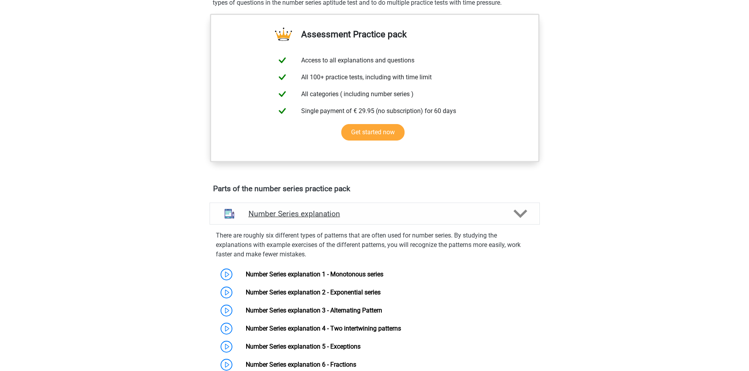
click at [456, 217] on h4 "Number Series explanation" at bounding box center [374, 214] width 252 height 9
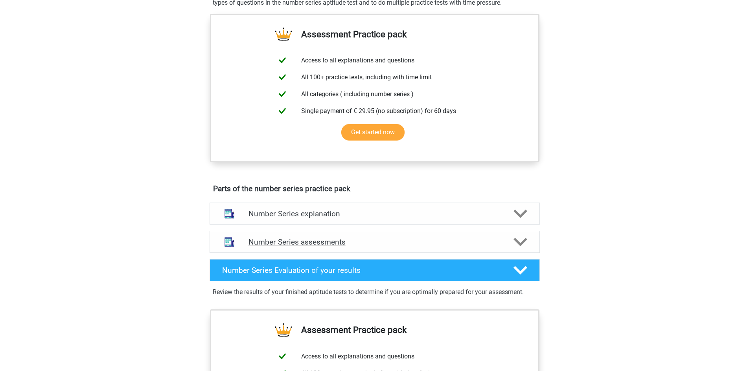
click at [386, 244] on h4 "Number Series assessments" at bounding box center [374, 242] width 252 height 9
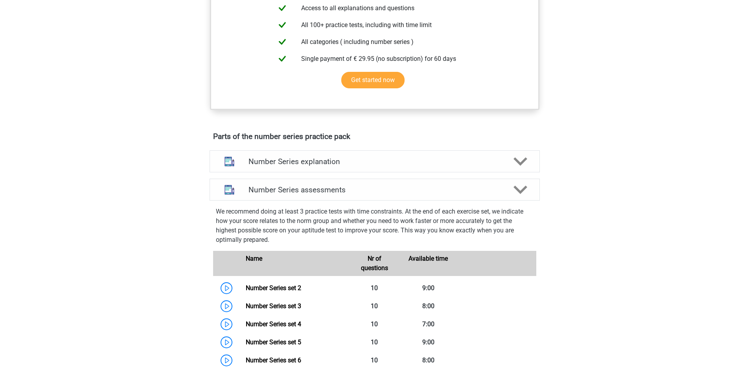
scroll to position [419, 0]
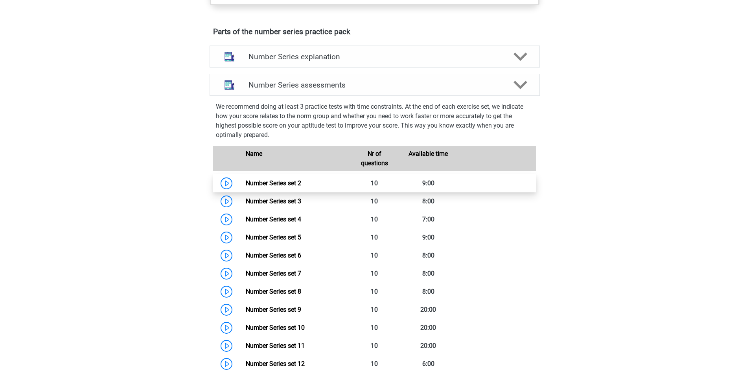
click at [294, 187] on link "Number Series set 2" at bounding box center [273, 183] width 55 height 7
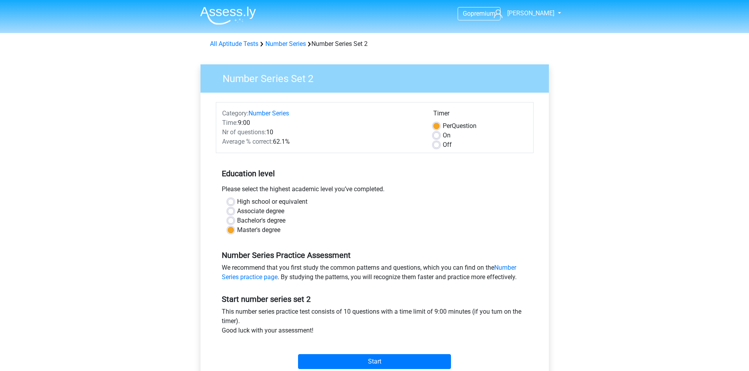
scroll to position [52, 0]
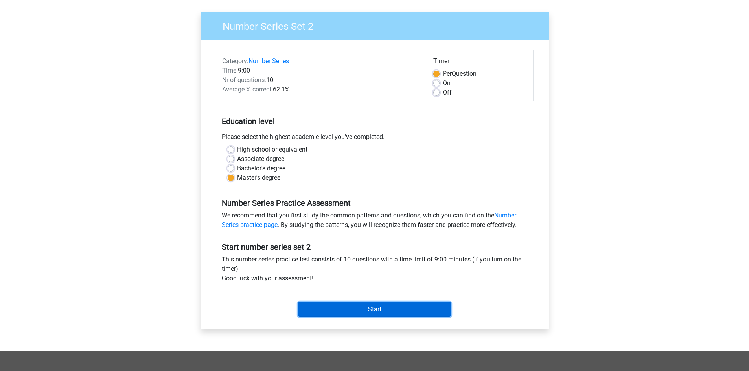
click at [378, 316] on input "Start" at bounding box center [374, 309] width 153 height 15
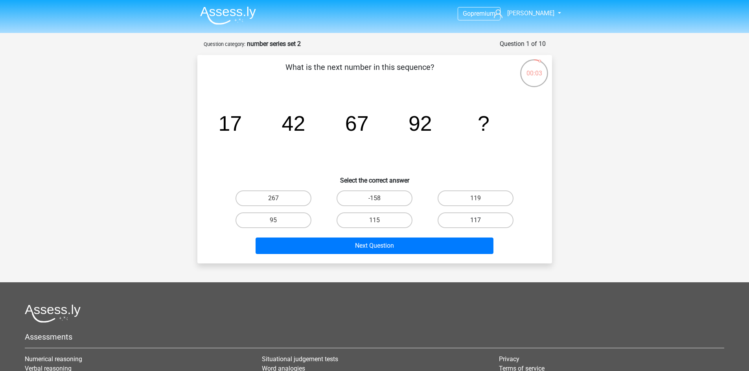
click at [498, 218] on label "117" at bounding box center [475, 221] width 76 height 16
click at [481, 221] on input "117" at bounding box center [478, 223] width 5 height 5
radio input "true"
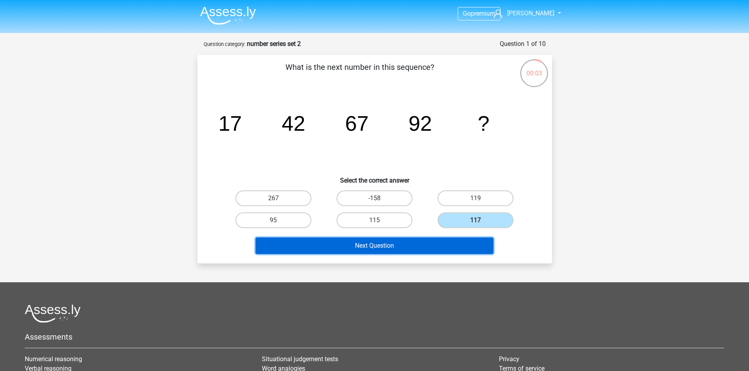
click at [414, 248] on button "Next Question" at bounding box center [374, 246] width 238 height 17
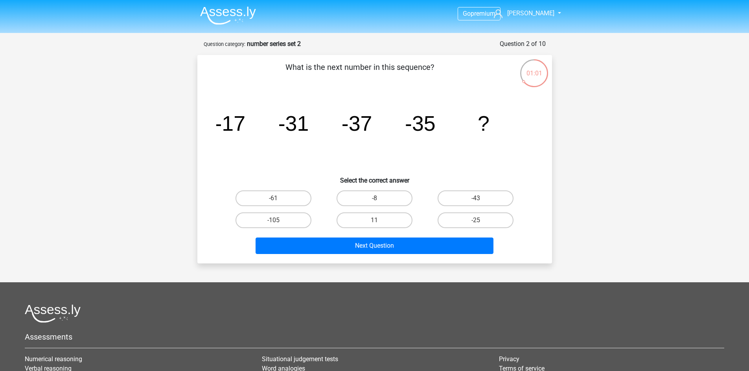
click at [476, 225] on input "-25" at bounding box center [478, 223] width 5 height 5
radio input "true"
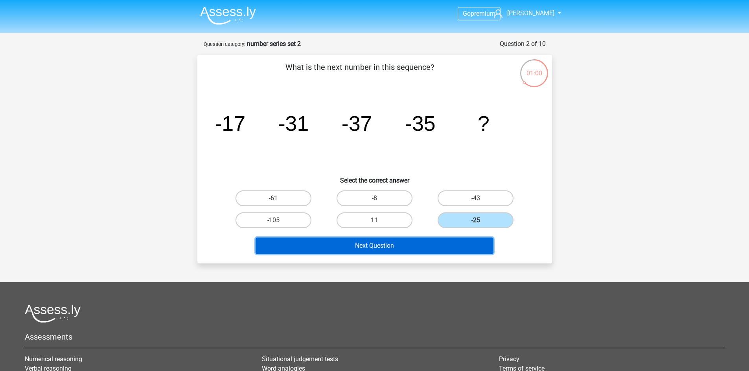
click at [433, 247] on button "Next Question" at bounding box center [374, 246] width 238 height 17
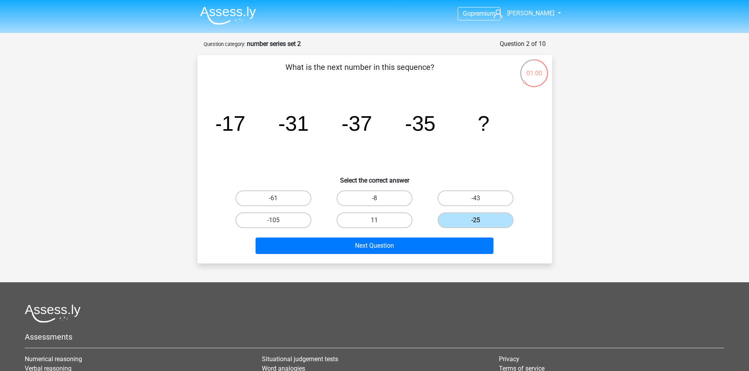
scroll to position [39, 0]
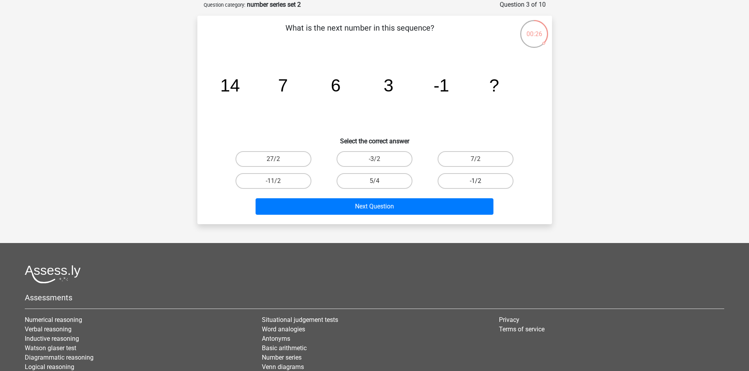
click at [497, 186] on label "-1/2" at bounding box center [475, 181] width 76 height 16
click at [481, 186] on input "-1/2" at bounding box center [478, 183] width 5 height 5
radio input "true"
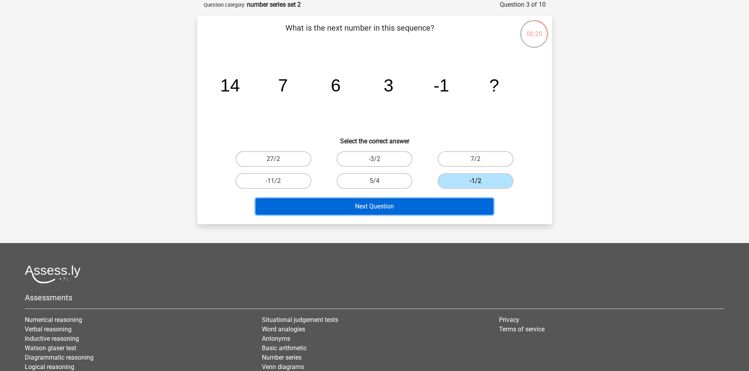
drag, startPoint x: 413, startPoint y: 211, endPoint x: 426, endPoint y: 209, distance: 12.7
click at [414, 211] on button "Next Question" at bounding box center [374, 207] width 238 height 17
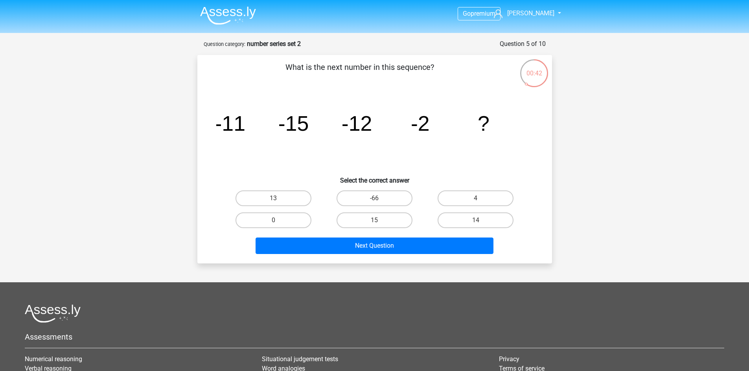
click at [378, 223] on input "15" at bounding box center [376, 223] width 5 height 5
radio input "true"
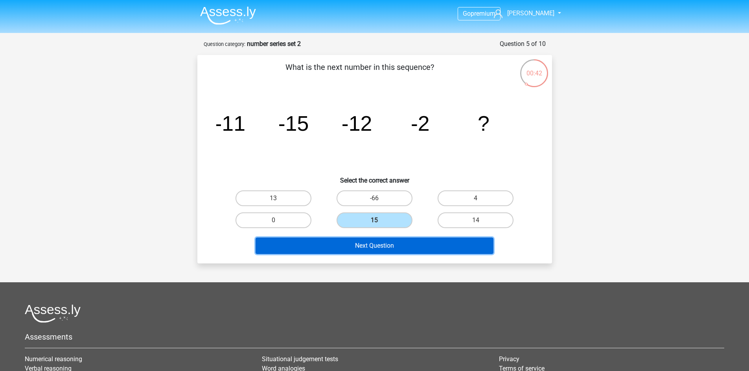
click at [386, 242] on button "Next Question" at bounding box center [374, 246] width 238 height 17
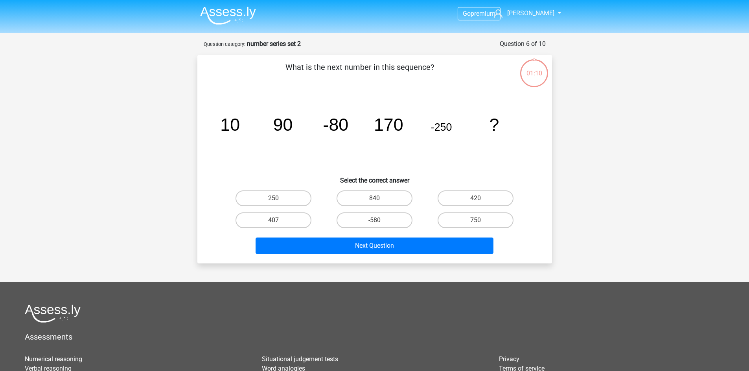
scroll to position [39, 0]
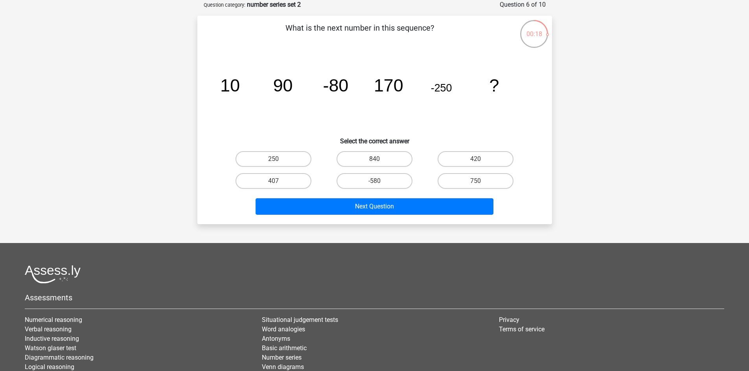
click at [466, 149] on div "420" at bounding box center [475, 159] width 101 height 22
click at [464, 154] on label "420" at bounding box center [475, 159] width 76 height 16
click at [476, 159] on input "420" at bounding box center [478, 161] width 5 height 5
radio input "true"
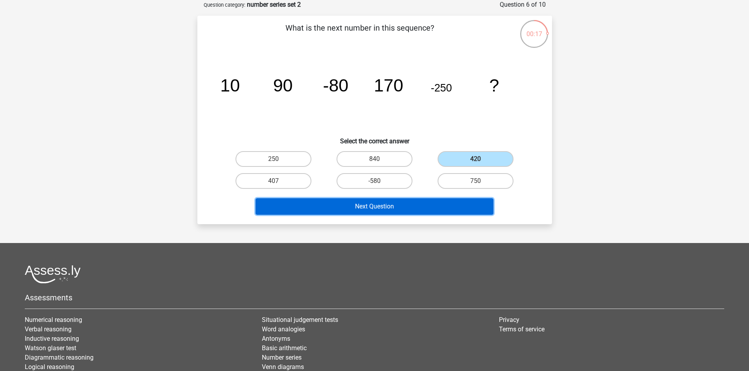
click at [366, 206] on button "Next Question" at bounding box center [374, 207] width 238 height 17
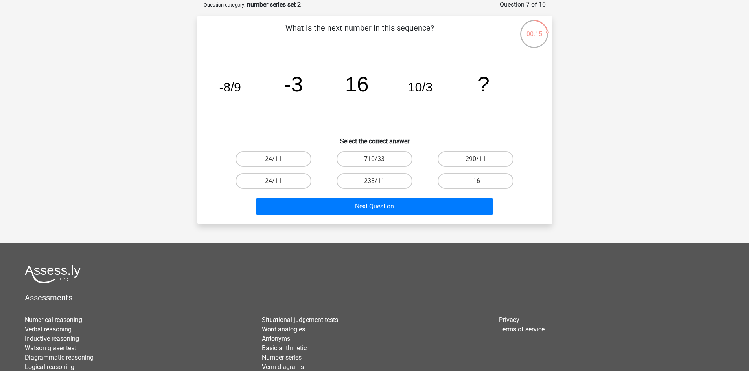
click at [443, 105] on icon "image/svg+xml -8/9 -3 16 10/3 ?" at bounding box center [374, 91] width 317 height 79
click at [478, 98] on icon "image/svg+xml -8/9 -3 16 10/3 ?" at bounding box center [374, 91] width 317 height 79
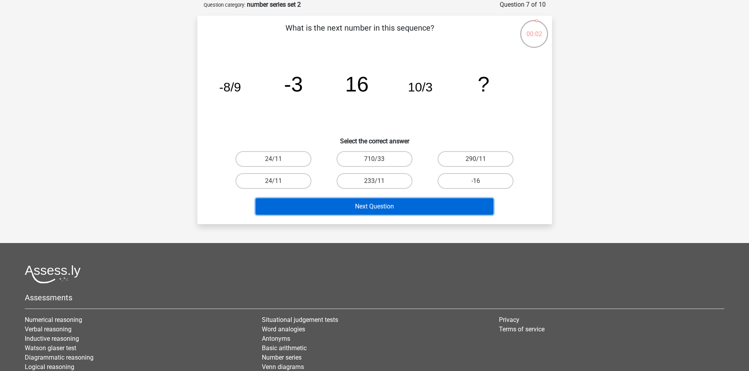
click at [419, 209] on button "Next Question" at bounding box center [374, 207] width 238 height 17
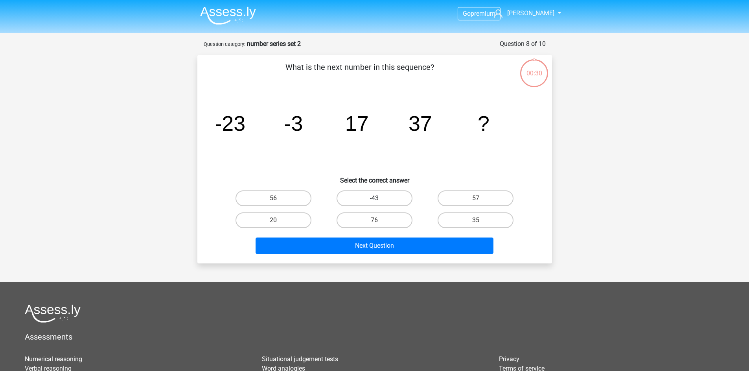
scroll to position [39, 0]
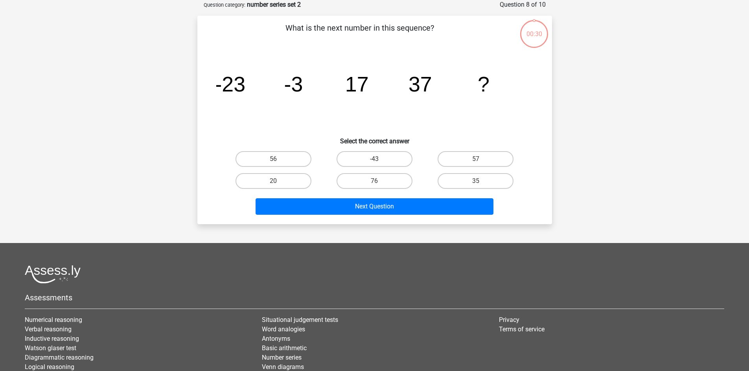
click at [510, 125] on icon "image/svg+xml -23 -3 17 37 ?" at bounding box center [374, 91] width 317 height 79
click at [467, 156] on label "57" at bounding box center [475, 159] width 76 height 16
click at [476, 159] on input "57" at bounding box center [478, 161] width 5 height 5
radio input "true"
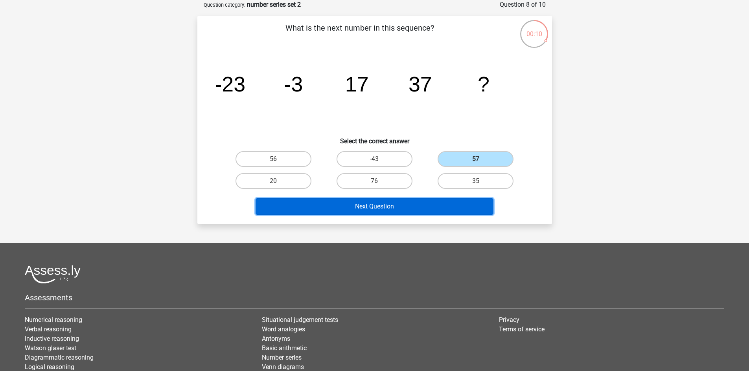
click at [383, 206] on button "Next Question" at bounding box center [374, 207] width 238 height 17
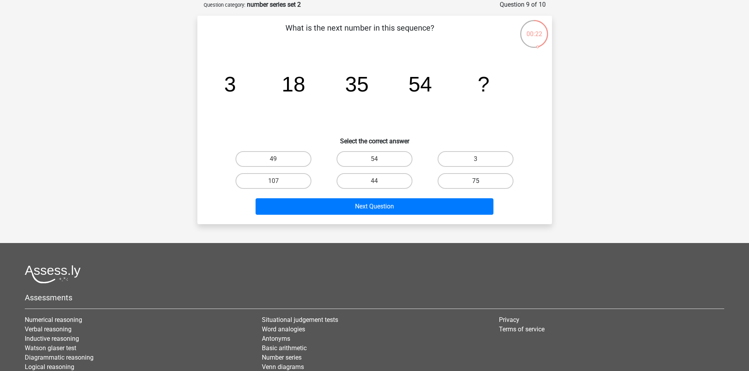
click at [457, 178] on label "75" at bounding box center [475, 181] width 76 height 16
click at [476, 181] on input "75" at bounding box center [478, 183] width 5 height 5
radio input "true"
click at [421, 216] on div "Next Question" at bounding box center [374, 209] width 303 height 20
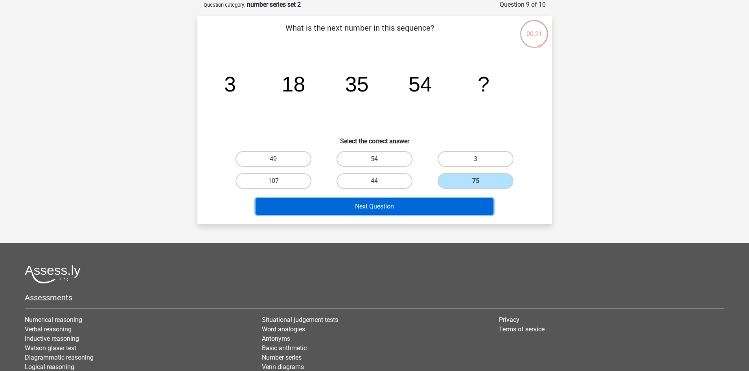
click at [418, 209] on button "Next Question" at bounding box center [374, 207] width 238 height 17
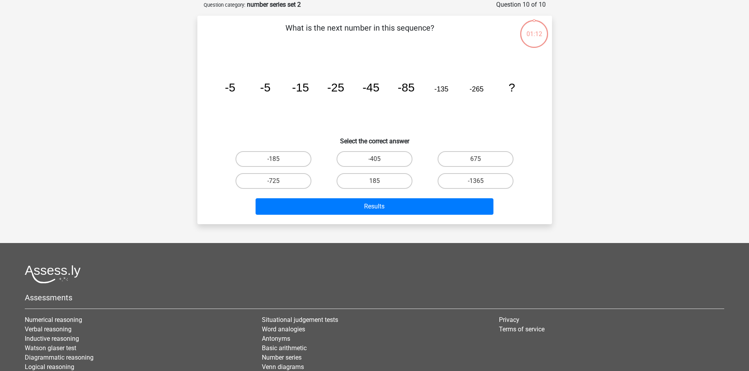
click at [559, 115] on div "01:12 Question 10 of 10 Question category: number series set 2 What is the next…" at bounding box center [374, 112] width 373 height 224
click at [339, 161] on label "-405" at bounding box center [374, 159] width 76 height 16
click at [374, 161] on input "-405" at bounding box center [376, 161] width 5 height 5
radio input "true"
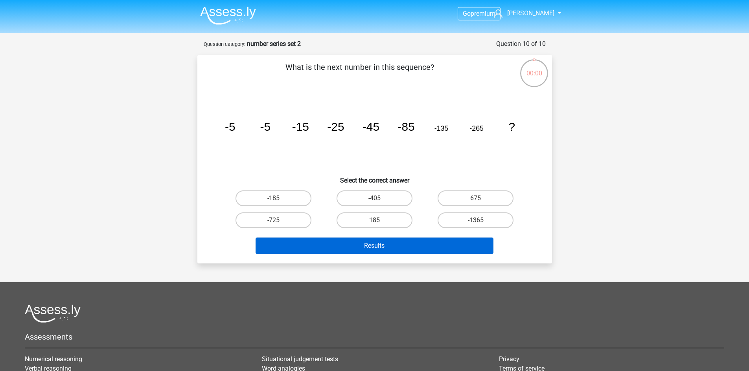
scroll to position [39, 0]
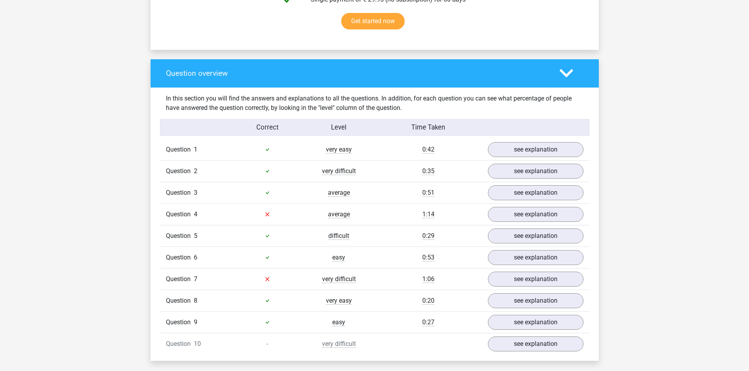
scroll to position [629, 0]
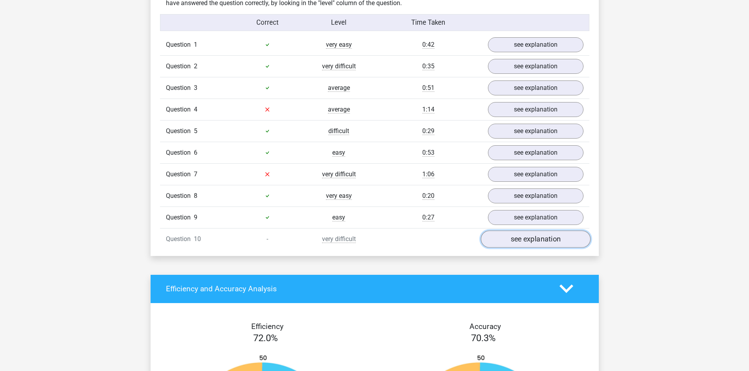
click at [511, 242] on link "see explanation" at bounding box center [535, 239] width 110 height 17
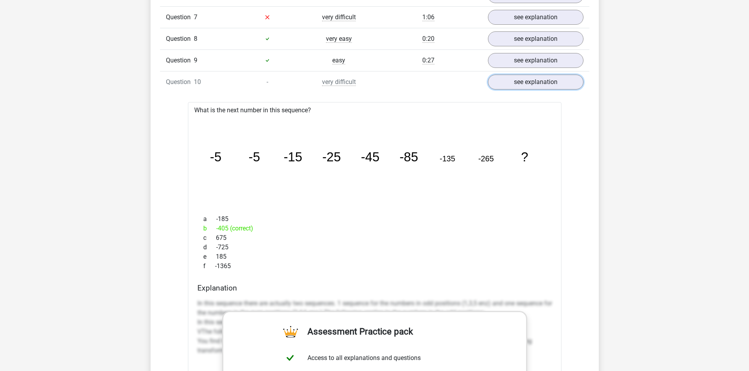
scroll to position [681, 0]
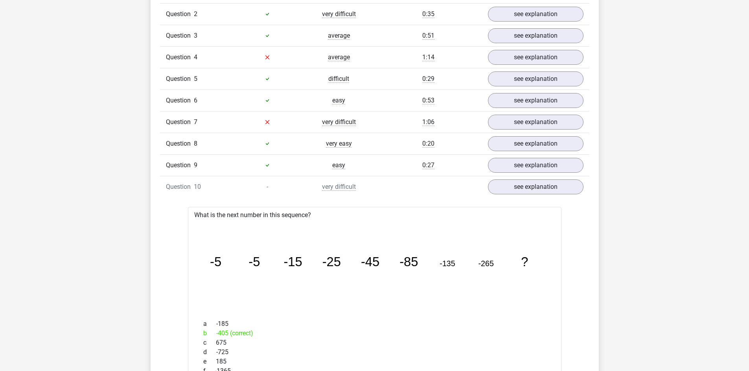
drag, startPoint x: 266, startPoint y: 188, endPoint x: 277, endPoint y: 191, distance: 11.8
click at [275, 188] on div "-" at bounding box center [268, 186] width 72 height 9
click at [281, 200] on div "Question 1 very easy 0:42 see explanation What is the next number in this seque…" at bounding box center [374, 327] width 417 height 691
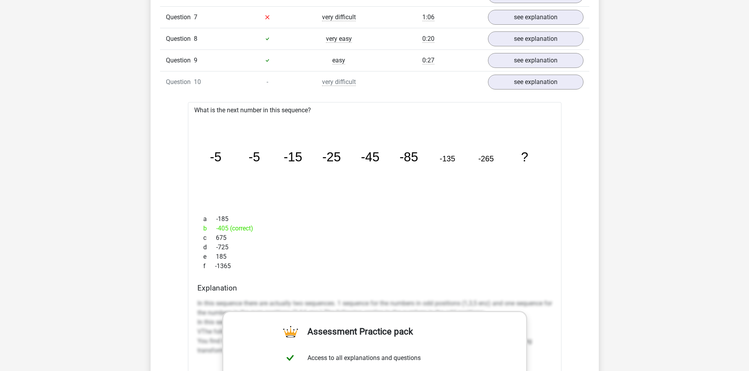
scroll to position [891, 0]
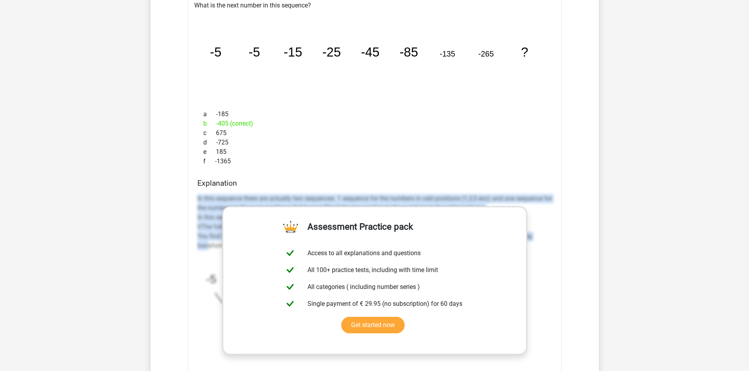
drag, startPoint x: 198, startPoint y: 197, endPoint x: 209, endPoint y: 247, distance: 52.0
click at [209, 247] on p "In this sequence there are actually two sequences. 1 sequence for the numbers i…" at bounding box center [374, 222] width 355 height 57
copy p "In this sequence there are actually two sequences. 1 sequence for the numbers i…"
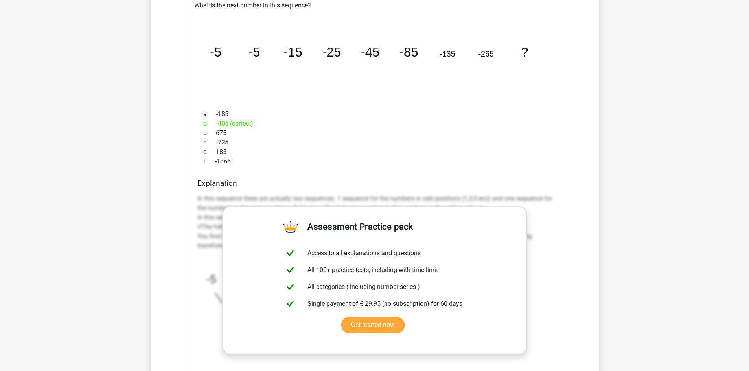
drag, startPoint x: 35, startPoint y: 168, endPoint x: 40, endPoint y: 166, distance: 6.4
click at [35, 168] on div "Go premium Frank frankpietersen123@gmail.com" at bounding box center [374, 193] width 749 height 2169
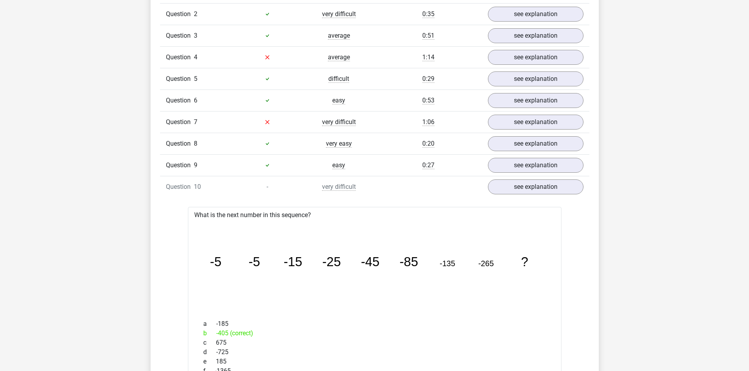
scroll to position [577, 0]
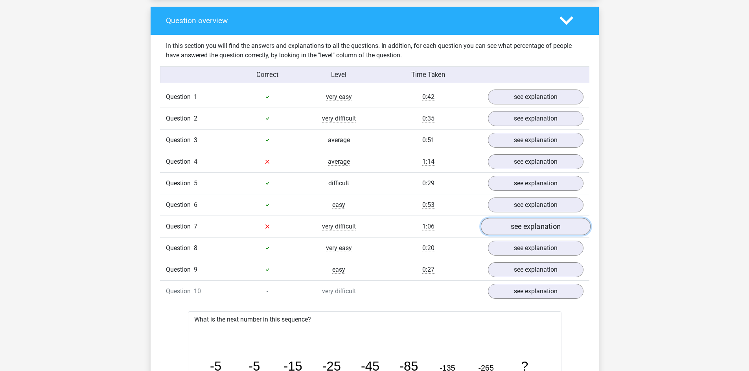
click at [550, 228] on link "see explanation" at bounding box center [535, 226] width 110 height 17
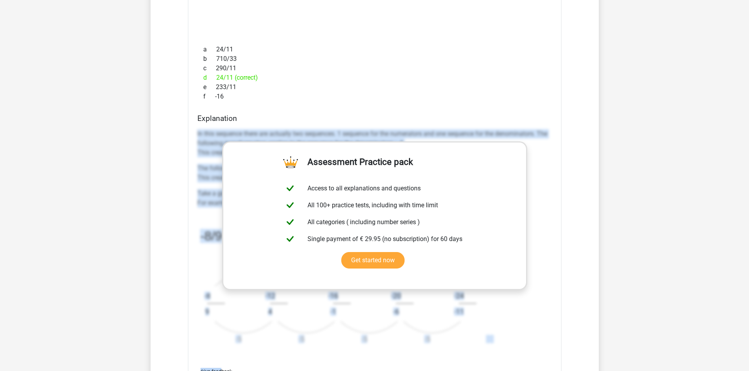
scroll to position [943, 0]
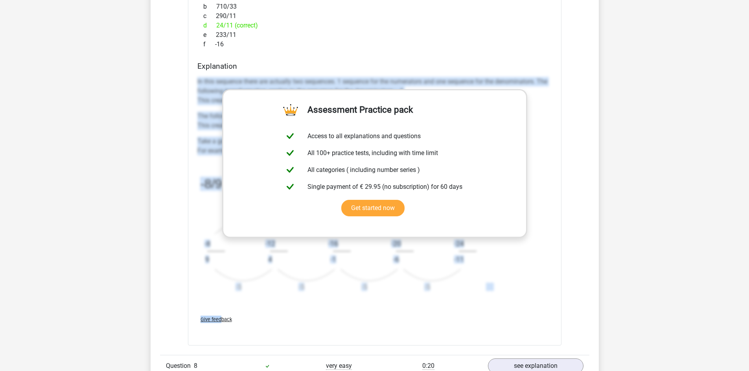
drag, startPoint x: 196, startPoint y: 186, endPoint x: 481, endPoint y: 266, distance: 296.0
click at [481, 266] on div "Explanation In this sequence there are actually two sequences. 1 sequence for t…" at bounding box center [374, 186] width 361 height 248
copy div "In this sequence there are actually two sequences. 1 sequence for the numerator…"
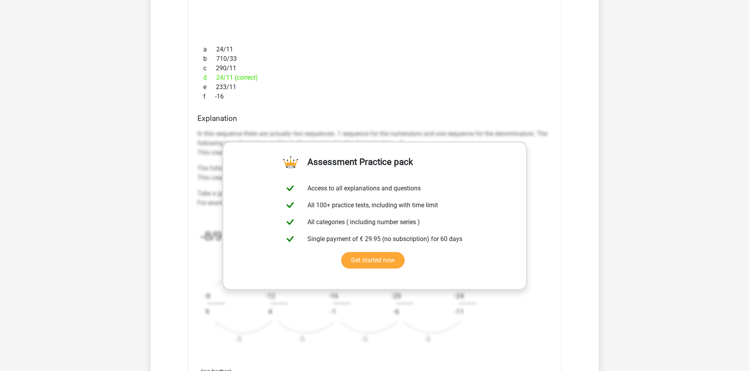
scroll to position [681, 0]
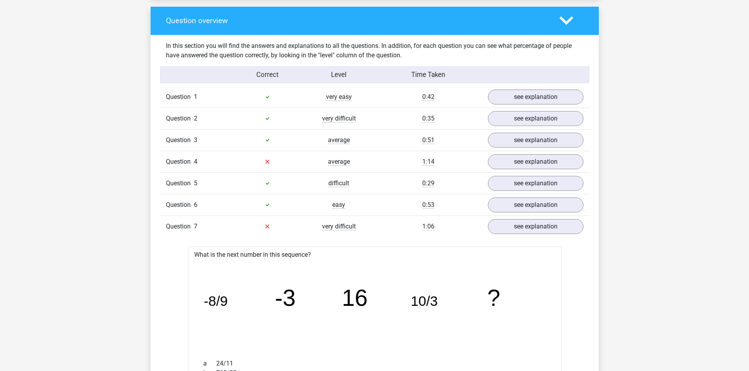
scroll to position [524, 0]
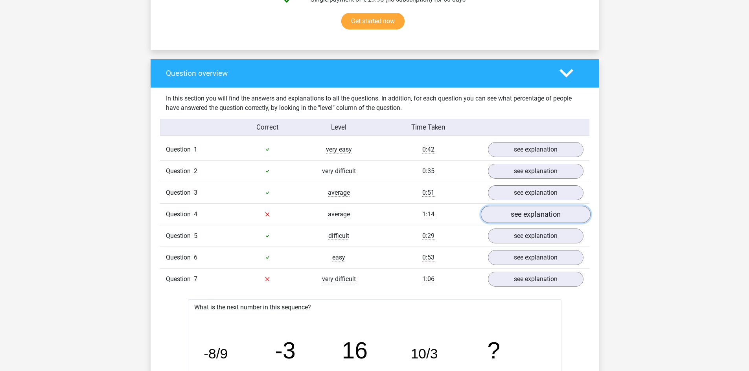
click at [534, 213] on link "see explanation" at bounding box center [535, 214] width 110 height 17
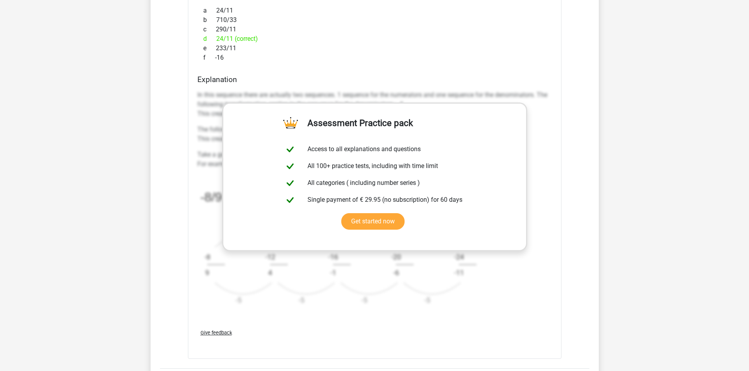
scroll to position [1467, 0]
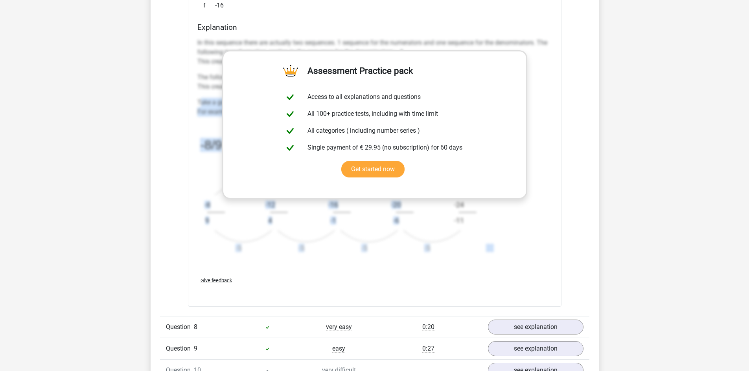
drag, startPoint x: 465, startPoint y: 246, endPoint x: 202, endPoint y: 114, distance: 293.7
click at [177, 93] on div "Question 1 very easy 0:42 see explanation What is the next number in this seque…" at bounding box center [374, 26] width 417 height 1661
click at [23, 138] on div "Go premium Frank frankpietersen123@gmail.com" at bounding box center [374, 102] width 749 height 3139
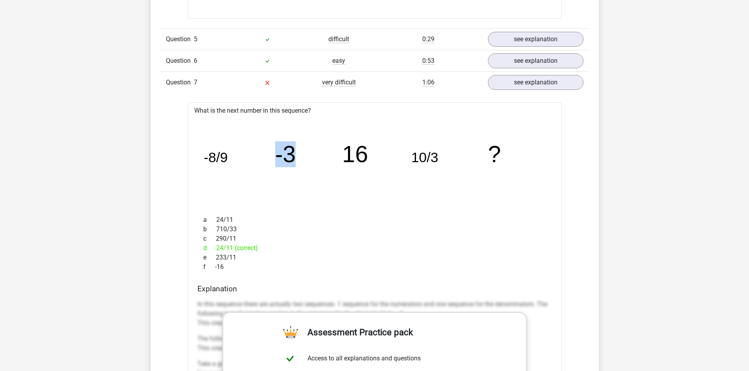
drag, startPoint x: 270, startPoint y: 154, endPoint x: 305, endPoint y: 158, distance: 35.2
click at [305, 158] on icon "image/svg+xml -8/9 -3 16 10/3 ?" at bounding box center [374, 162] width 348 height 87
click at [60, 188] on div "Go premium Frank frankpietersen123@gmail.com" at bounding box center [374, 363] width 749 height 3139
click at [4, 227] on div "Go premium Frank frankpietersen123@gmail.com" at bounding box center [374, 363] width 749 height 3139
click at [38, 189] on div "Go premium Frank frankpietersen123@gmail.com" at bounding box center [374, 363] width 749 height 3139
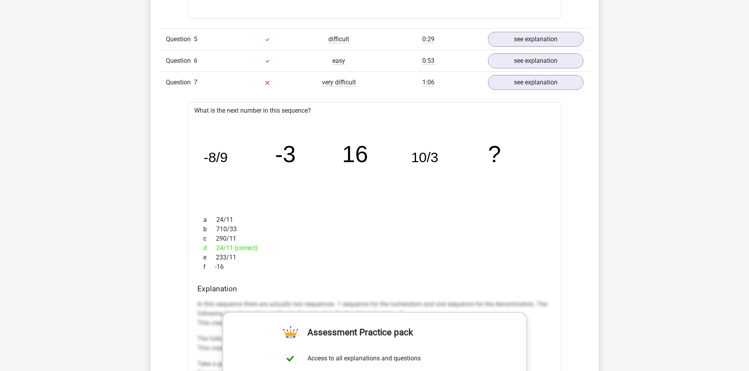
click at [38, 204] on div "Go premium Frank frankpietersen123@gmail.com" at bounding box center [374, 363] width 749 height 3139
drag, startPoint x: 17, startPoint y: 158, endPoint x: 21, endPoint y: 158, distance: 4.7
click at [17, 158] on div "Go premium Frank frankpietersen123@gmail.com" at bounding box center [374, 363] width 749 height 3139
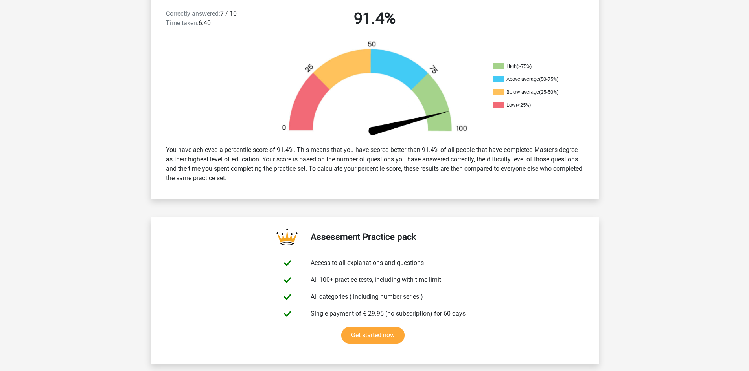
scroll to position [262, 0]
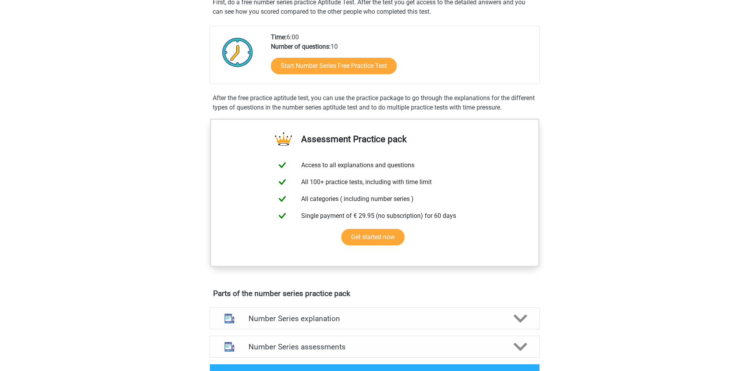
scroll to position [314, 0]
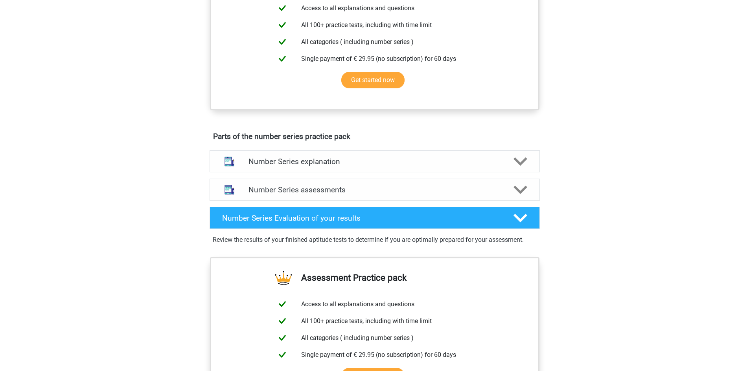
click at [522, 193] on polygon at bounding box center [520, 190] width 14 height 9
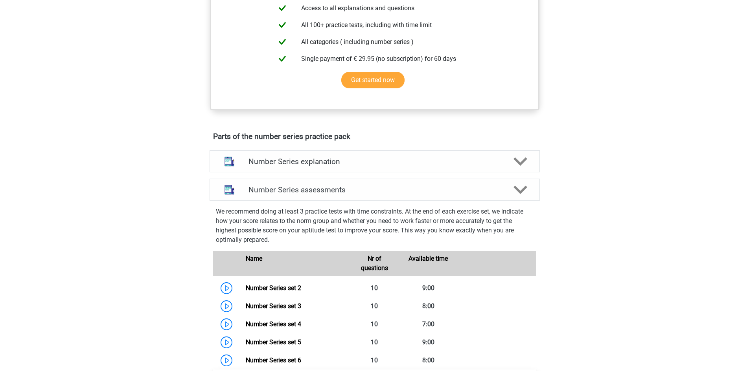
scroll to position [419, 0]
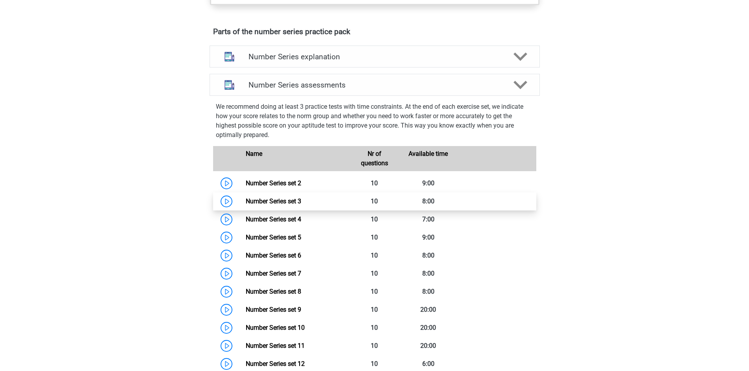
click at [281, 200] on link "Number Series set 3" at bounding box center [273, 201] width 55 height 7
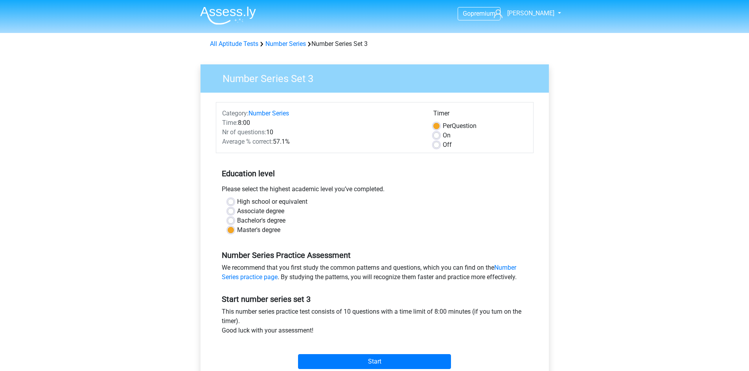
scroll to position [105, 0]
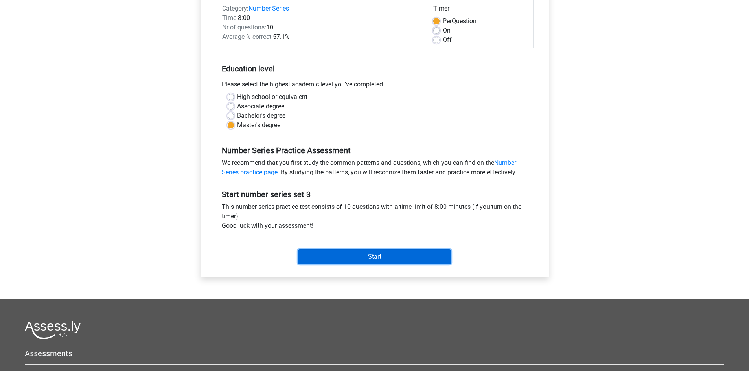
click at [417, 251] on input "Start" at bounding box center [374, 257] width 153 height 15
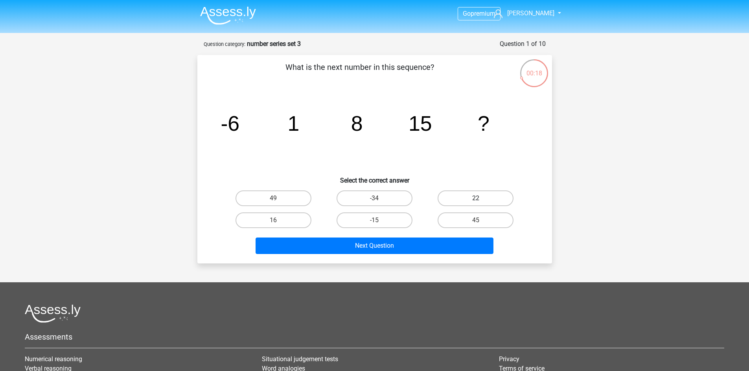
click at [469, 201] on label "22" at bounding box center [475, 199] width 76 height 16
click at [476, 201] on input "22" at bounding box center [478, 201] width 5 height 5
radio input "true"
click at [393, 259] on div "What is the next number in this sequence? image/svg+xml -6 1 8 15 ? Select the …" at bounding box center [374, 159] width 355 height 209
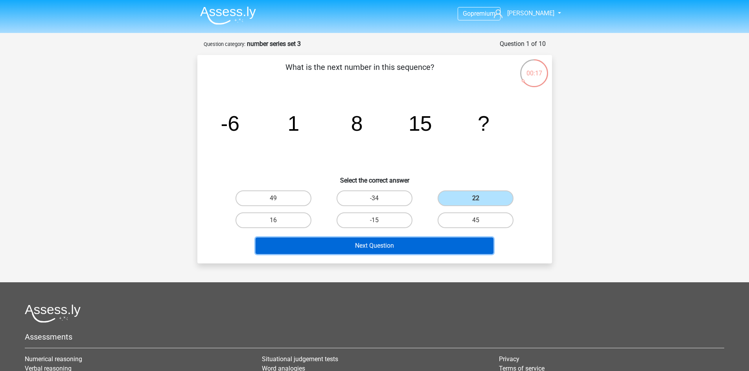
click at [394, 247] on button "Next Question" at bounding box center [374, 246] width 238 height 17
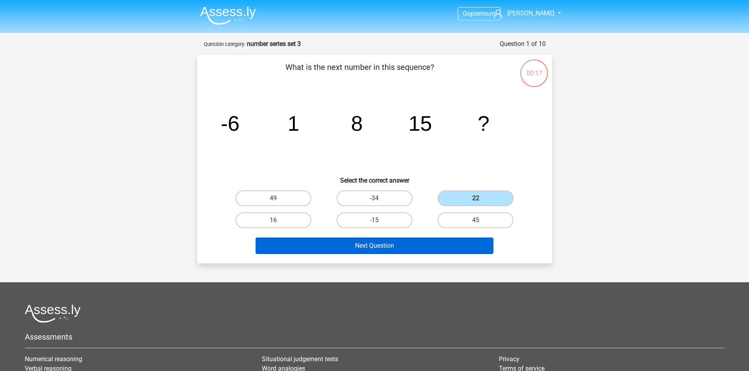
scroll to position [39, 0]
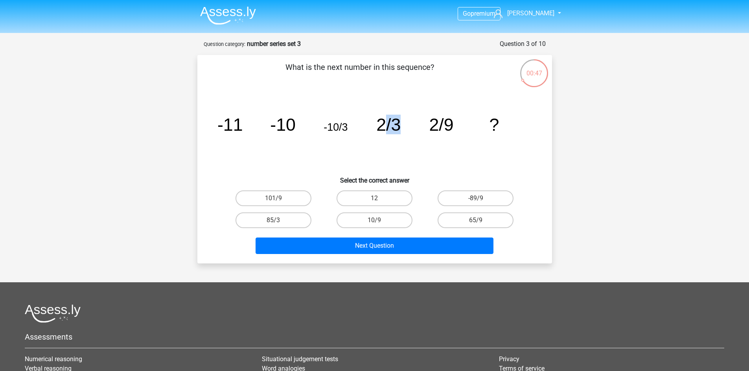
drag, startPoint x: 396, startPoint y: 125, endPoint x: 456, endPoint y: 121, distance: 60.3
click at [435, 121] on g "-11 -10 -10/3 2/3 2/9 ?" at bounding box center [357, 125] width 281 height 20
drag, startPoint x: 282, startPoint y: 123, endPoint x: 361, endPoint y: 129, distance: 79.3
click at [362, 125] on icon "image/svg+xml -11 -10 -10/3 2/3 2/9 ?" at bounding box center [374, 130] width 317 height 79
click at [342, 146] on icon "image/svg+xml -11 -10 -10/3 2/3 2/9 ?" at bounding box center [374, 130] width 317 height 79
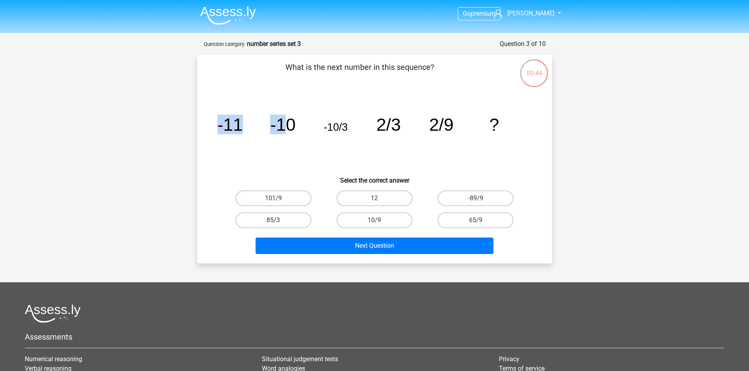
drag, startPoint x: 219, startPoint y: 128, endPoint x: 294, endPoint y: 128, distance: 75.9
click at [294, 128] on g "-11 -10 -10/3 2/3 2/9 ?" at bounding box center [357, 125] width 281 height 20
click at [346, 156] on icon "image/svg+xml -11 -10 -10/3 2/3 2/9 ?" at bounding box center [374, 130] width 317 height 79
drag, startPoint x: 324, startPoint y: 127, endPoint x: 406, endPoint y: 134, distance: 82.8
click at [401, 124] on icon "image/svg+xml -11 -10 -10/3 2/3 2/9 ?" at bounding box center [374, 130] width 317 height 79
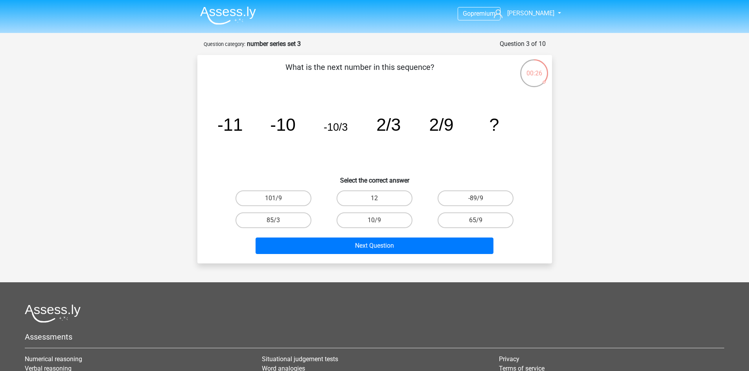
click at [434, 136] on icon "image/svg+xml -11 -10 -10/3 2/3 2/9 ?" at bounding box center [374, 130] width 317 height 79
click at [291, 219] on label "85/3" at bounding box center [273, 221] width 76 height 16
click at [278, 221] on input "85/3" at bounding box center [275, 223] width 5 height 5
radio input "true"
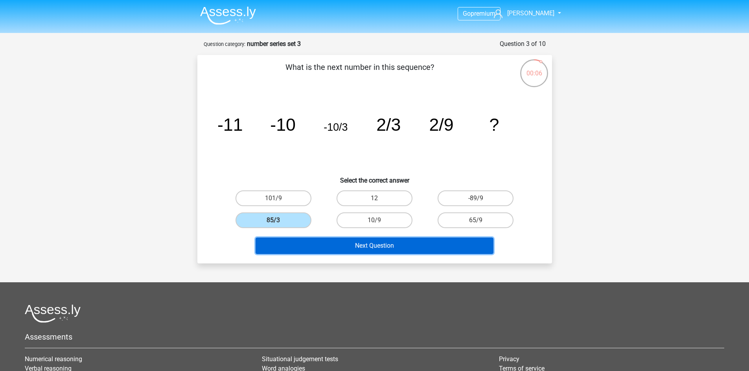
click at [290, 246] on button "Next Question" at bounding box center [374, 246] width 238 height 17
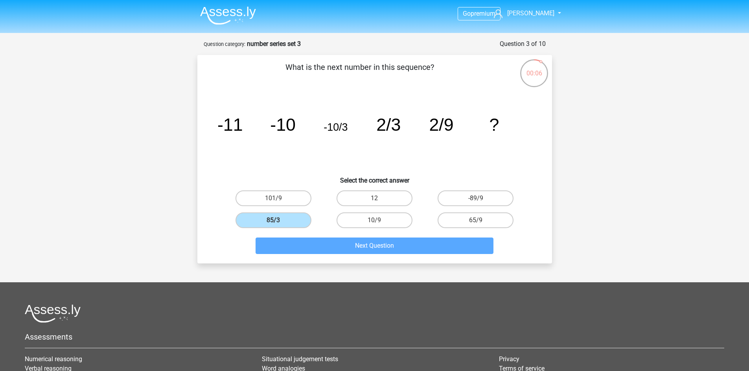
scroll to position [39, 0]
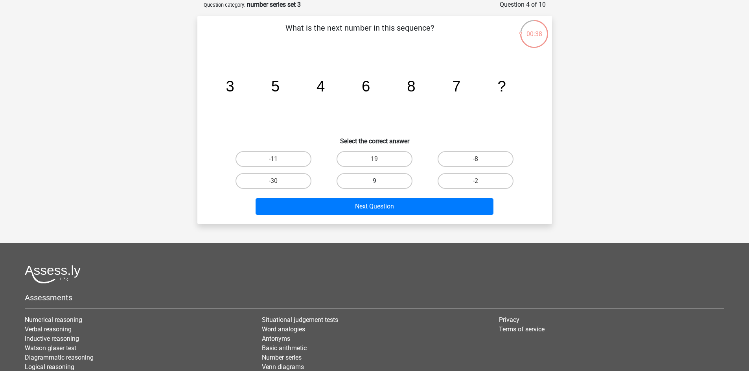
click at [390, 182] on label "9" at bounding box center [374, 181] width 76 height 16
click at [379, 182] on input "9" at bounding box center [376, 183] width 5 height 5
radio input "true"
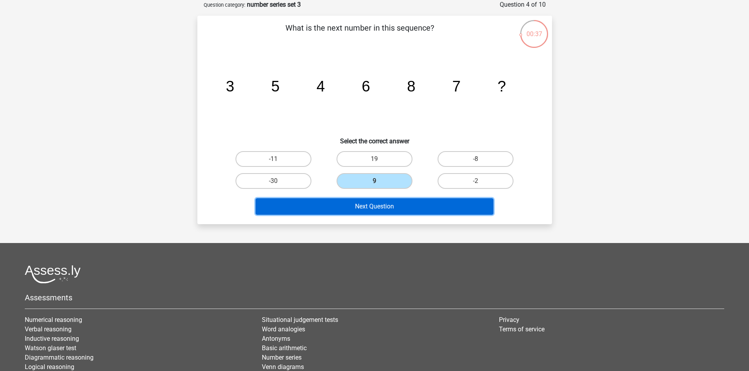
click at [390, 209] on button "Next Question" at bounding box center [374, 207] width 238 height 17
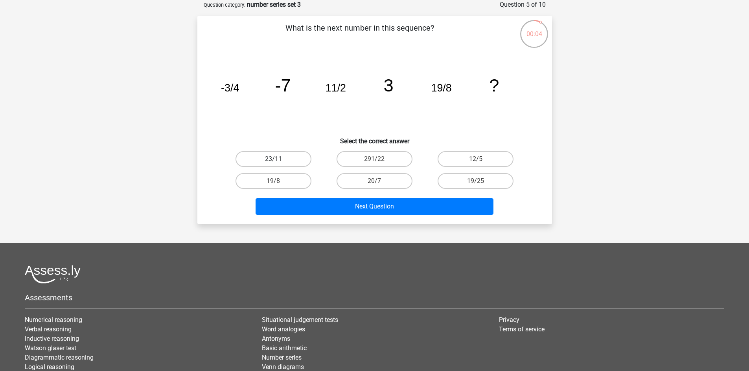
click at [288, 154] on label "23/11" at bounding box center [273, 159] width 76 height 16
click at [278, 159] on input "23/11" at bounding box center [275, 161] width 5 height 5
radio input "true"
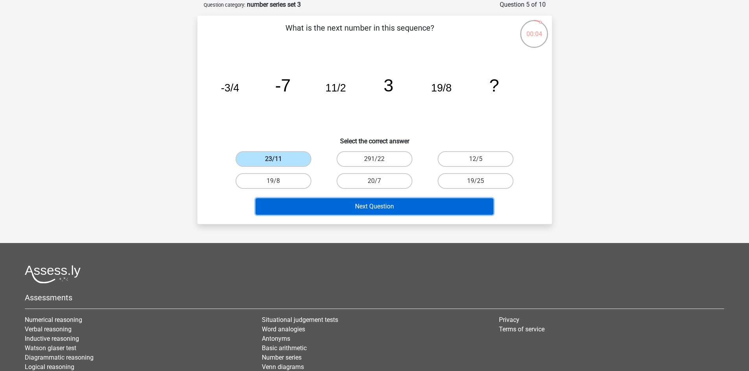
click at [353, 211] on button "Next Question" at bounding box center [374, 207] width 238 height 17
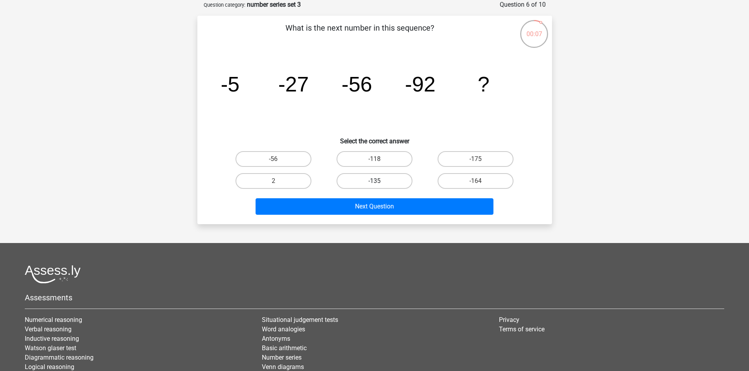
click at [379, 180] on label "-135" at bounding box center [374, 181] width 76 height 16
click at [379, 181] on input "-135" at bounding box center [376, 183] width 5 height 5
radio input "true"
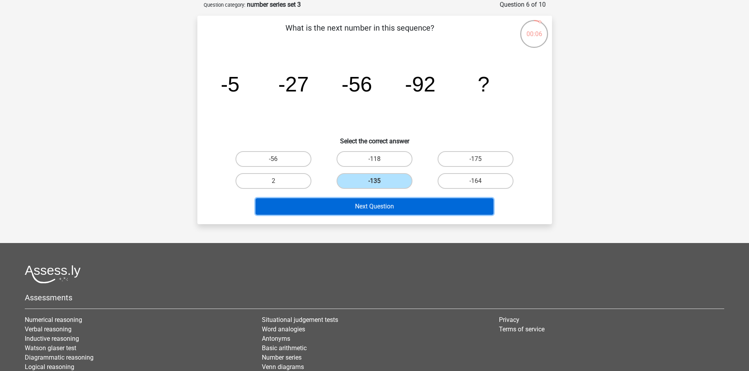
click at [386, 204] on button "Next Question" at bounding box center [374, 207] width 238 height 17
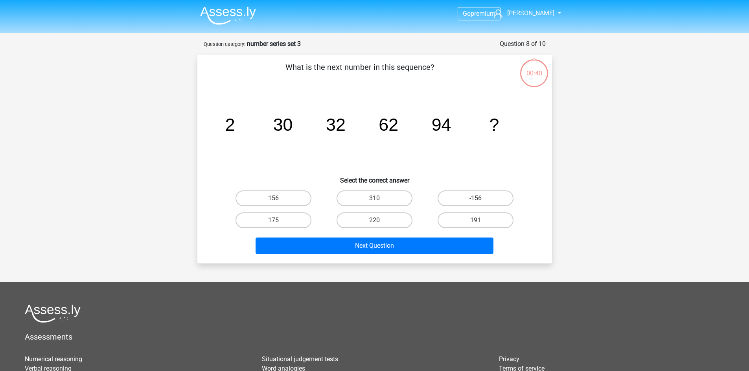
scroll to position [39, 0]
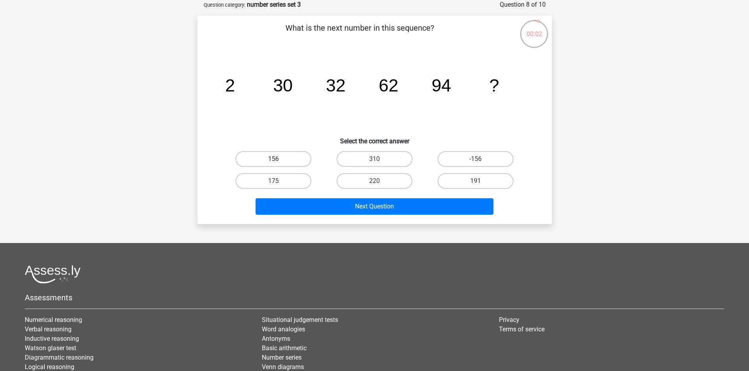
click at [283, 156] on label "156" at bounding box center [273, 159] width 76 height 16
click at [278, 159] on input "156" at bounding box center [275, 161] width 5 height 5
radio input "true"
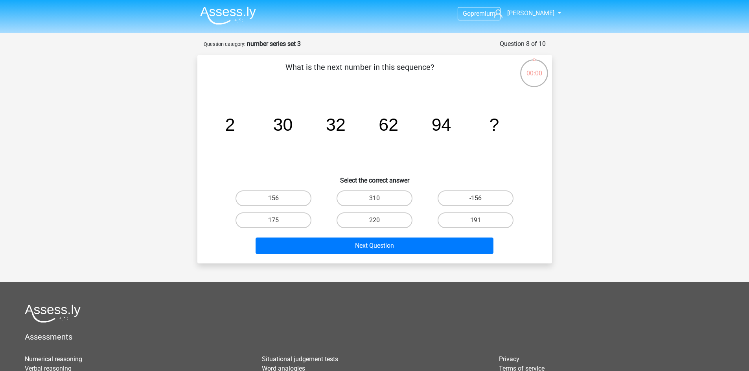
scroll to position [39, 0]
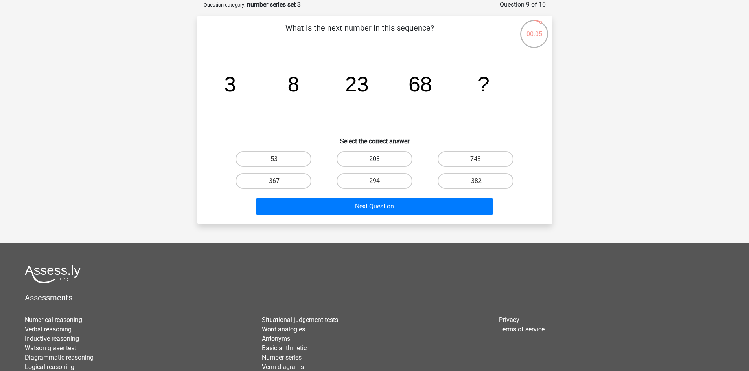
click at [381, 161] on label "203" at bounding box center [374, 159] width 76 height 16
click at [379, 161] on input "203" at bounding box center [376, 161] width 5 height 5
radio input "true"
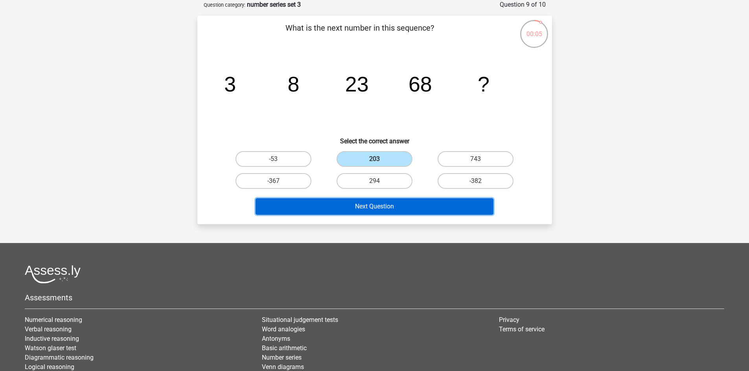
click at [390, 207] on button "Next Question" at bounding box center [374, 207] width 238 height 17
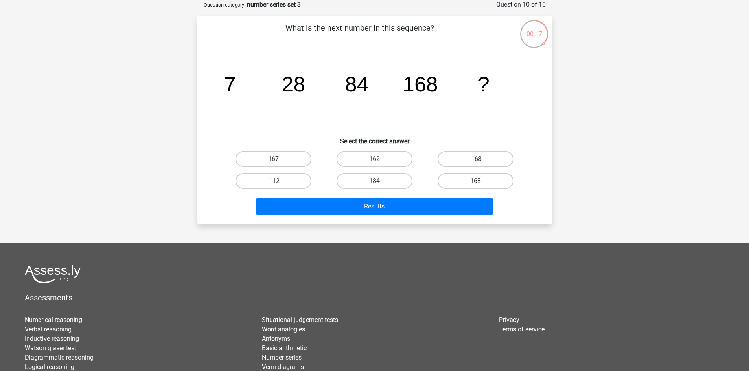
click at [456, 185] on label "168" at bounding box center [475, 181] width 76 height 16
click at [476, 185] on input "168" at bounding box center [478, 183] width 5 height 5
radio input "true"
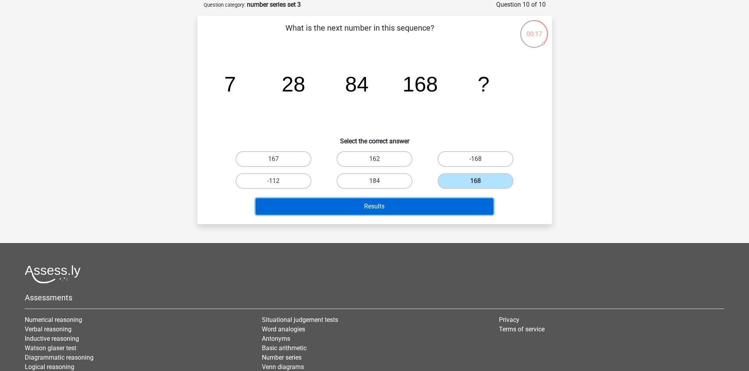
click at [423, 200] on button "Results" at bounding box center [374, 207] width 238 height 17
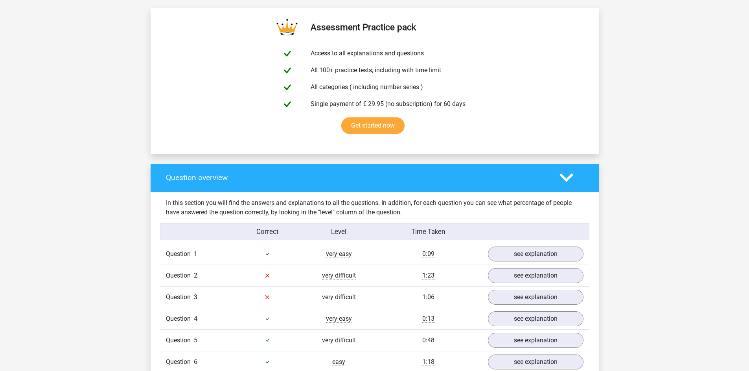
scroll to position [524, 0]
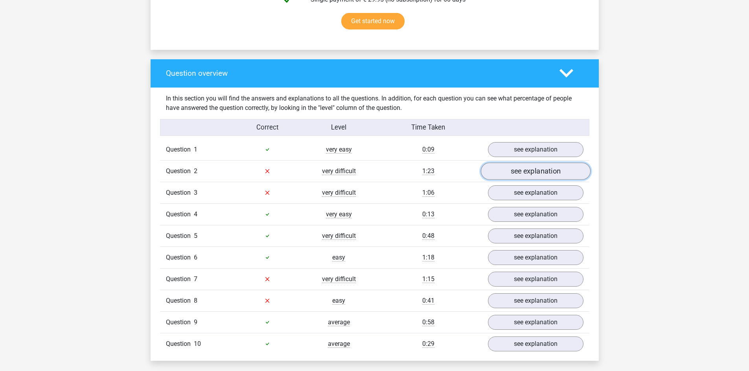
click at [538, 169] on link "see explanation" at bounding box center [535, 171] width 110 height 17
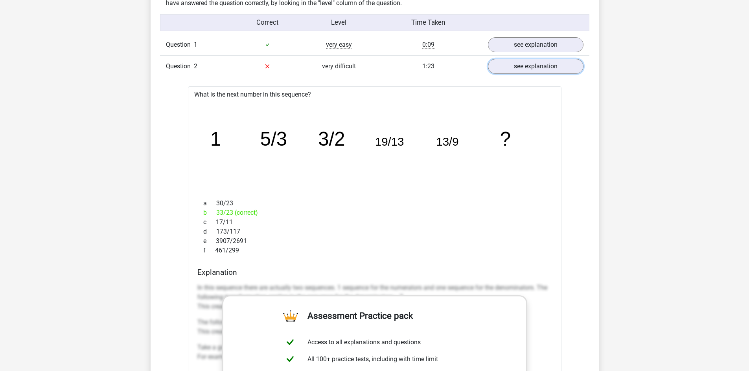
scroll to position [786, 0]
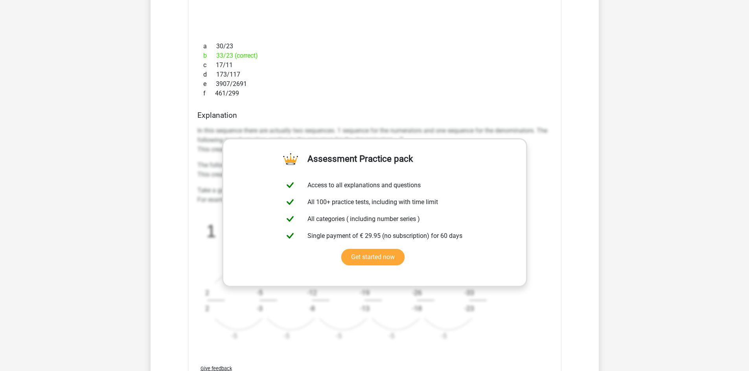
drag, startPoint x: 197, startPoint y: 130, endPoint x: 495, endPoint y: 309, distance: 347.4
click at [495, 309] on div "In this sequence there are actually two sequences. 1 sequence for the numerator…" at bounding box center [374, 237] width 355 height 229
copy div "In this sequence there are actually two sequences. 1 sequence for the numerator…"
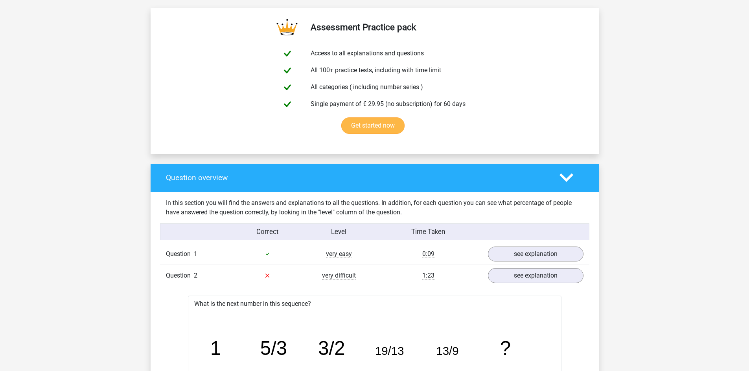
scroll to position [577, 0]
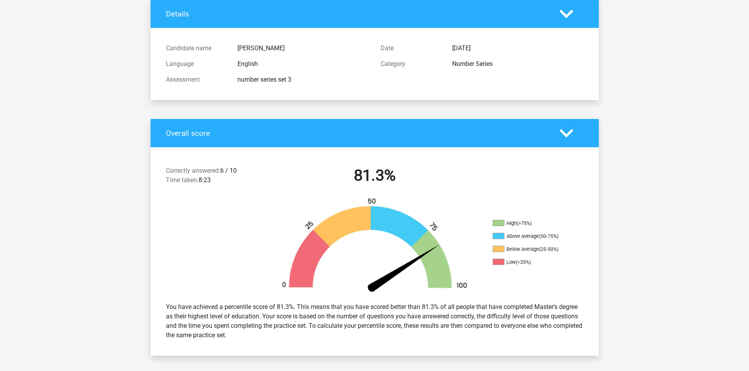
scroll to position [0, 0]
